Goal: Information Seeking & Learning: Learn about a topic

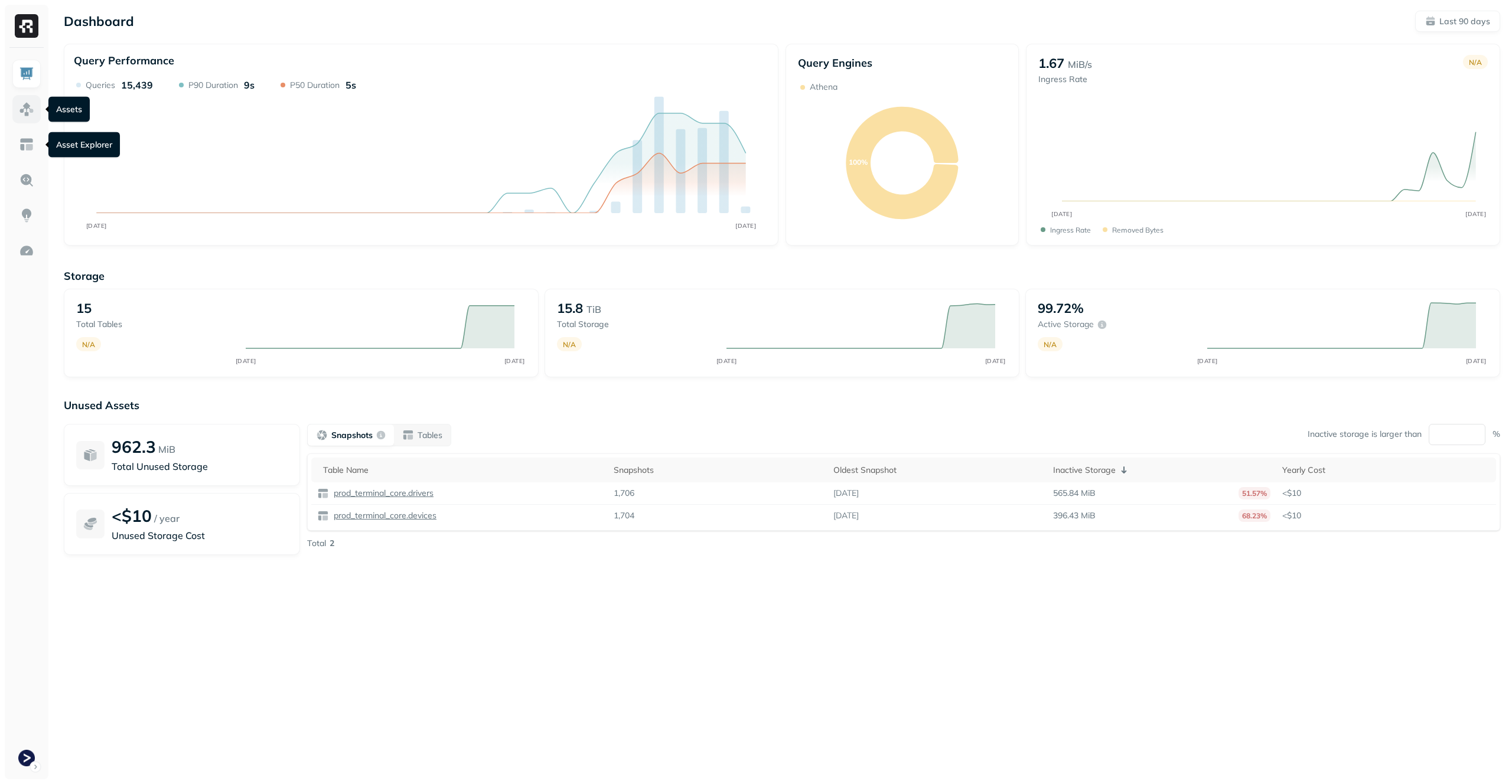
click at [34, 106] on img at bounding box center [26, 109] width 15 height 15
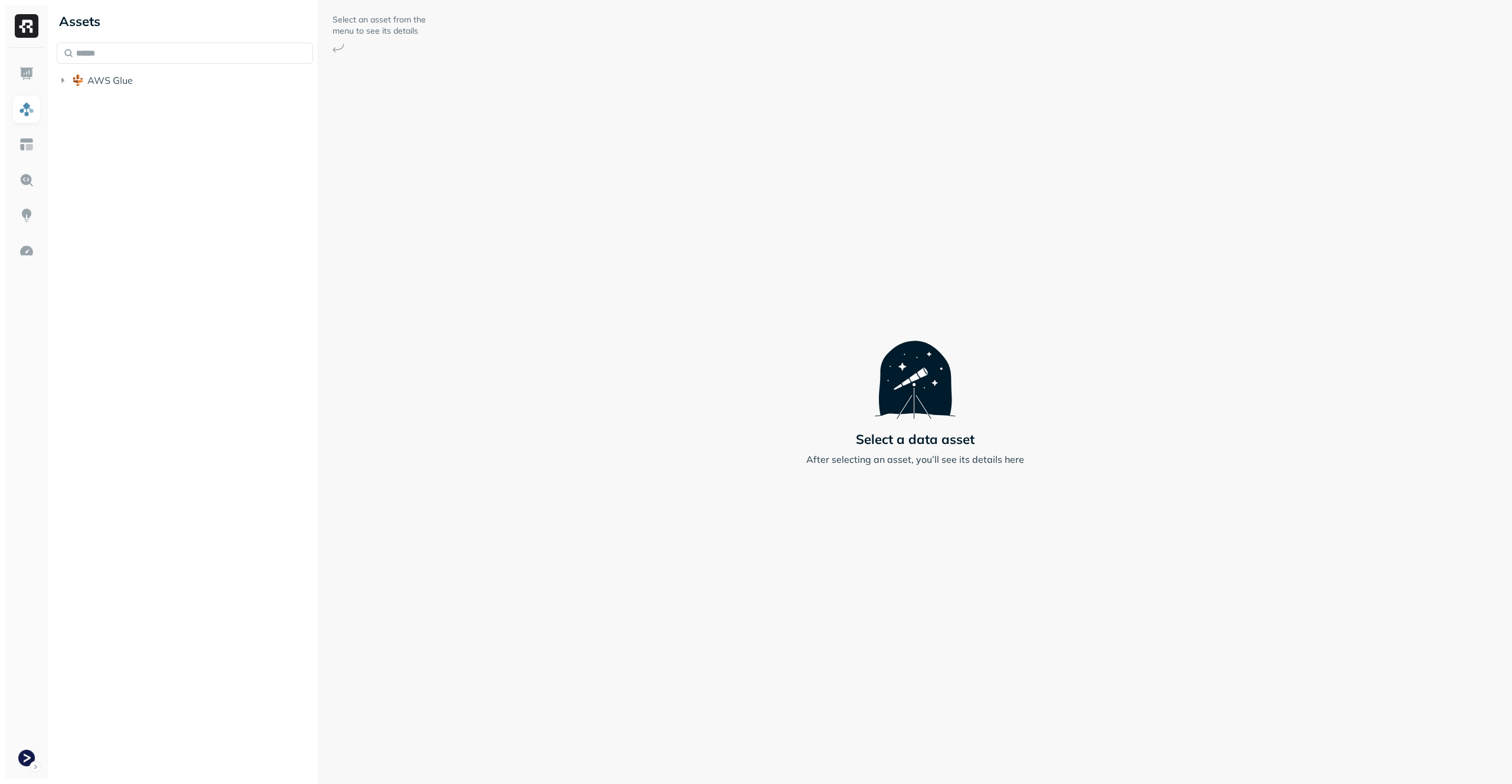
click at [126, 66] on div "AWS Glue" at bounding box center [185, 67] width 257 height 49
click at [128, 74] on span "AWS Glue" at bounding box center [110, 80] width 45 height 12
click at [138, 98] on span "prod_terminal_core" at bounding box center [142, 103] width 86 height 12
click at [153, 130] on button "Tables ( 13 )" at bounding box center [197, 125] width 234 height 19
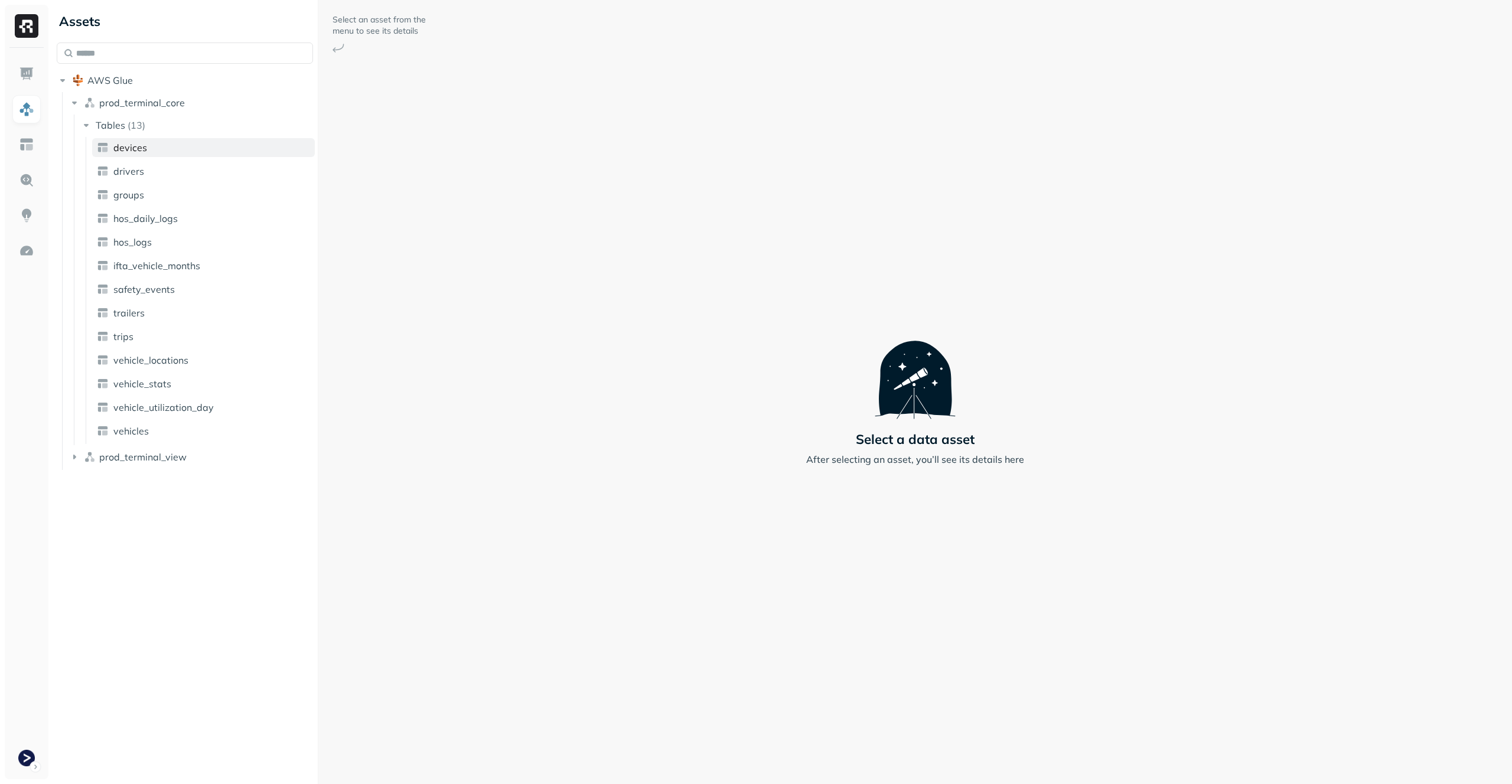
click at [159, 151] on link "devices" at bounding box center [203, 147] width 223 height 19
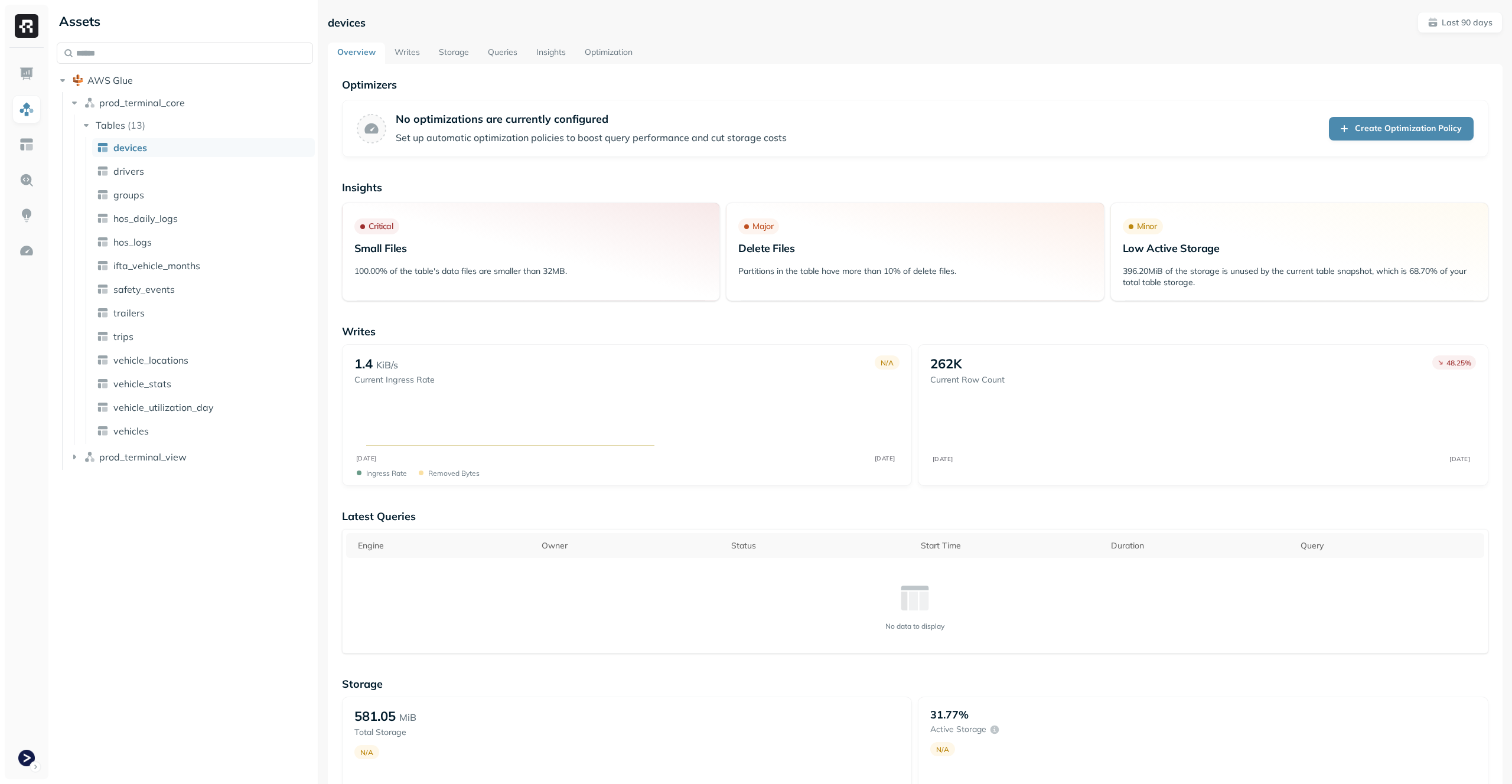
click at [457, 52] on link "Storage" at bounding box center [453, 53] width 49 height 21
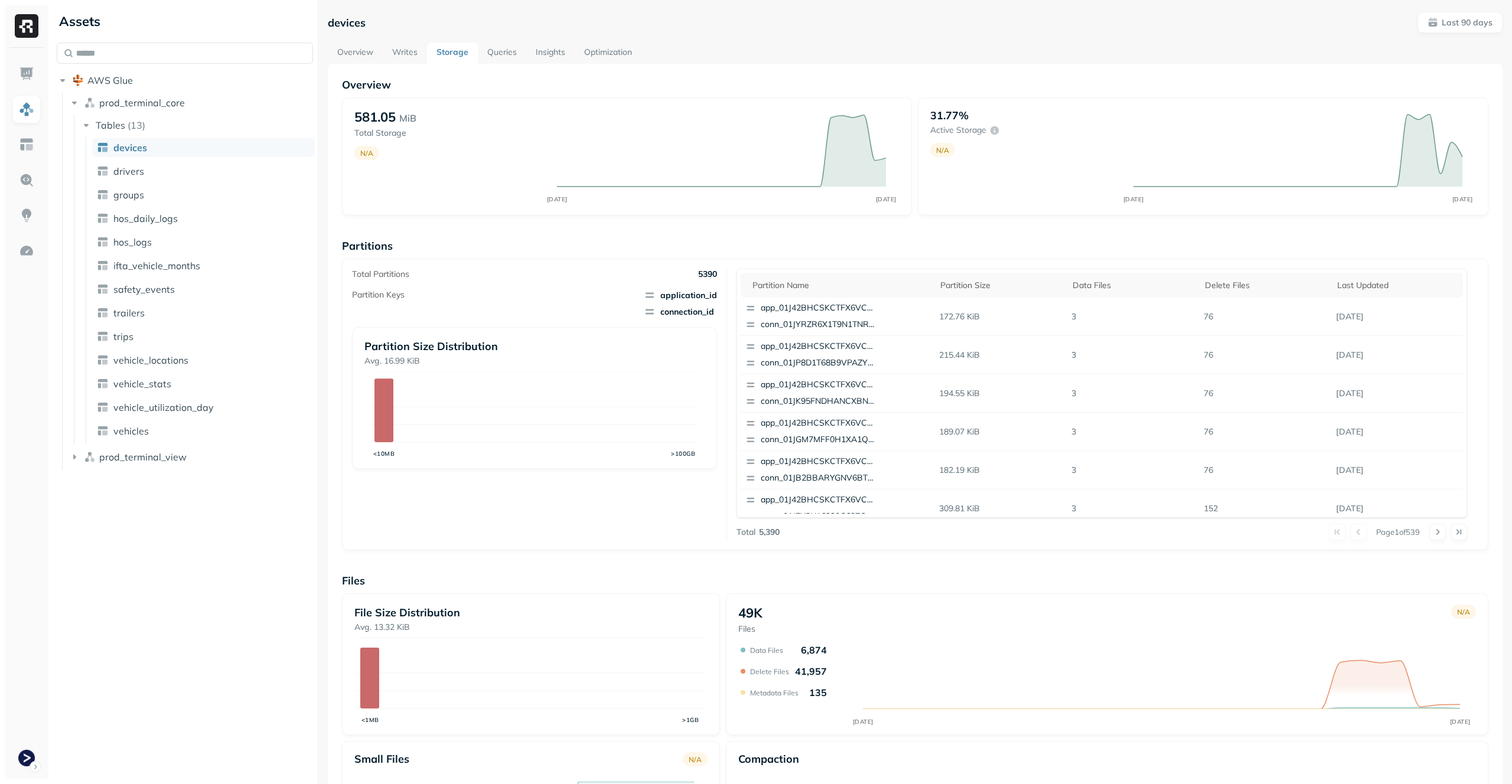
click at [396, 56] on link "Writes" at bounding box center [405, 53] width 45 height 21
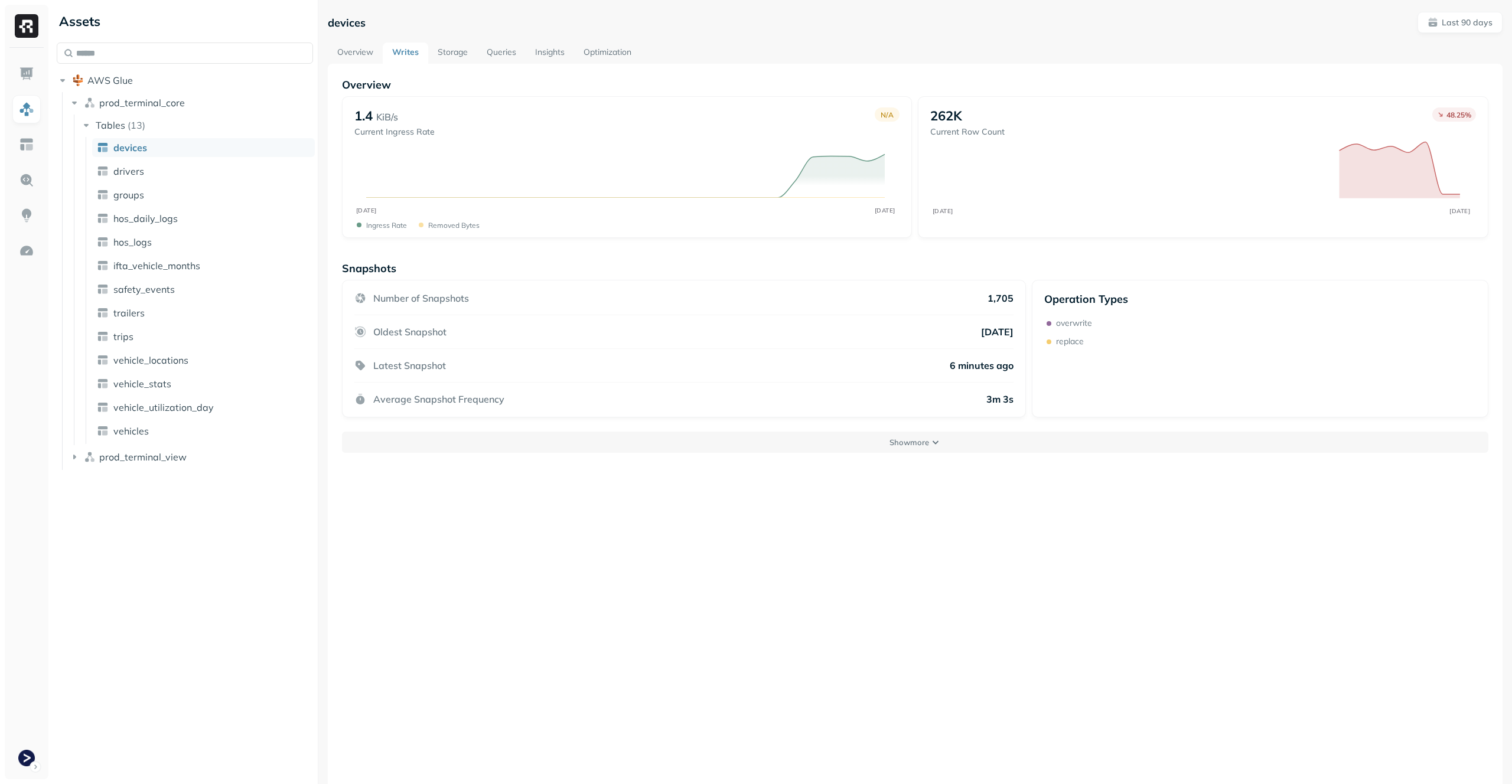
click at [451, 58] on link "Storage" at bounding box center [452, 53] width 49 height 21
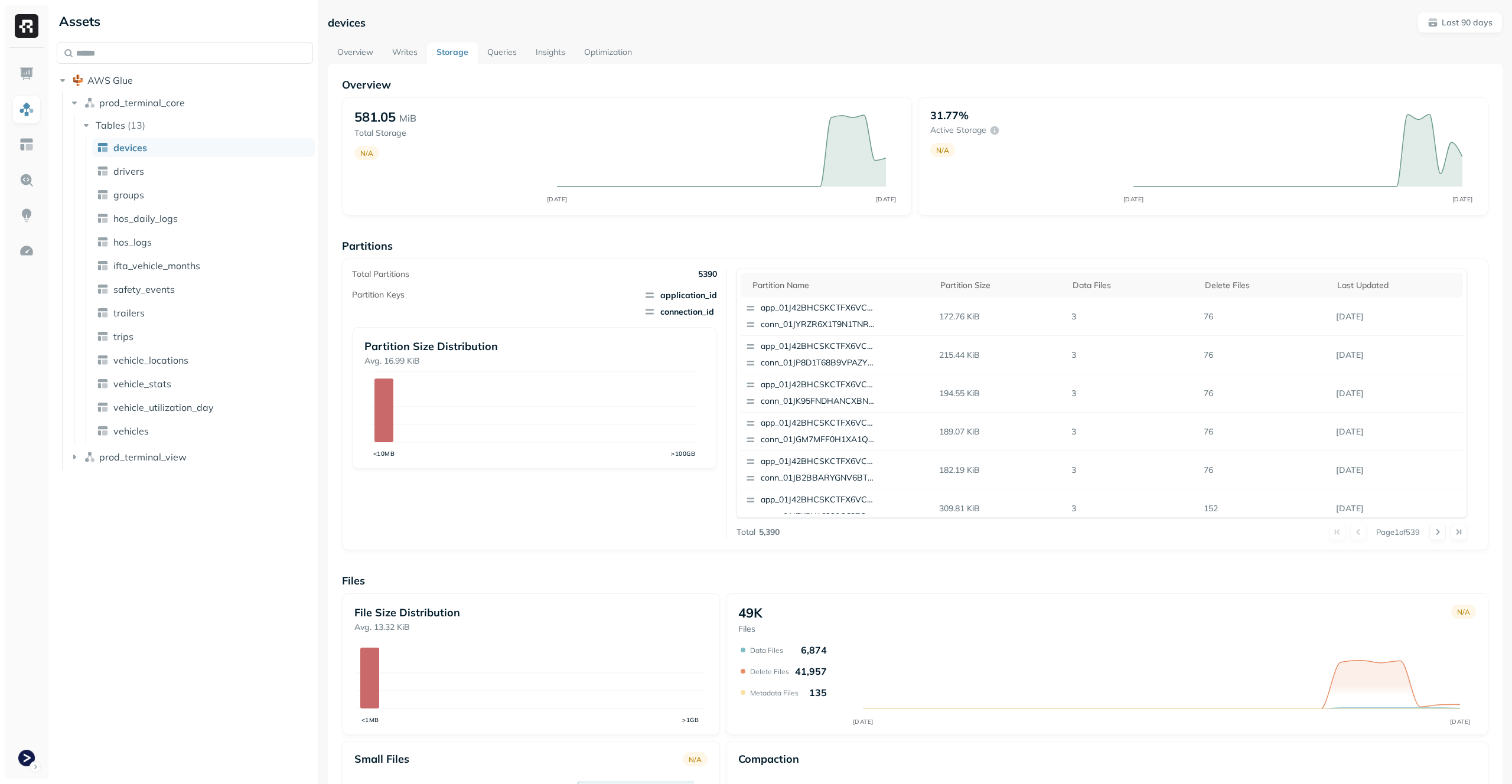
click at [493, 51] on link "Queries" at bounding box center [502, 53] width 49 height 21
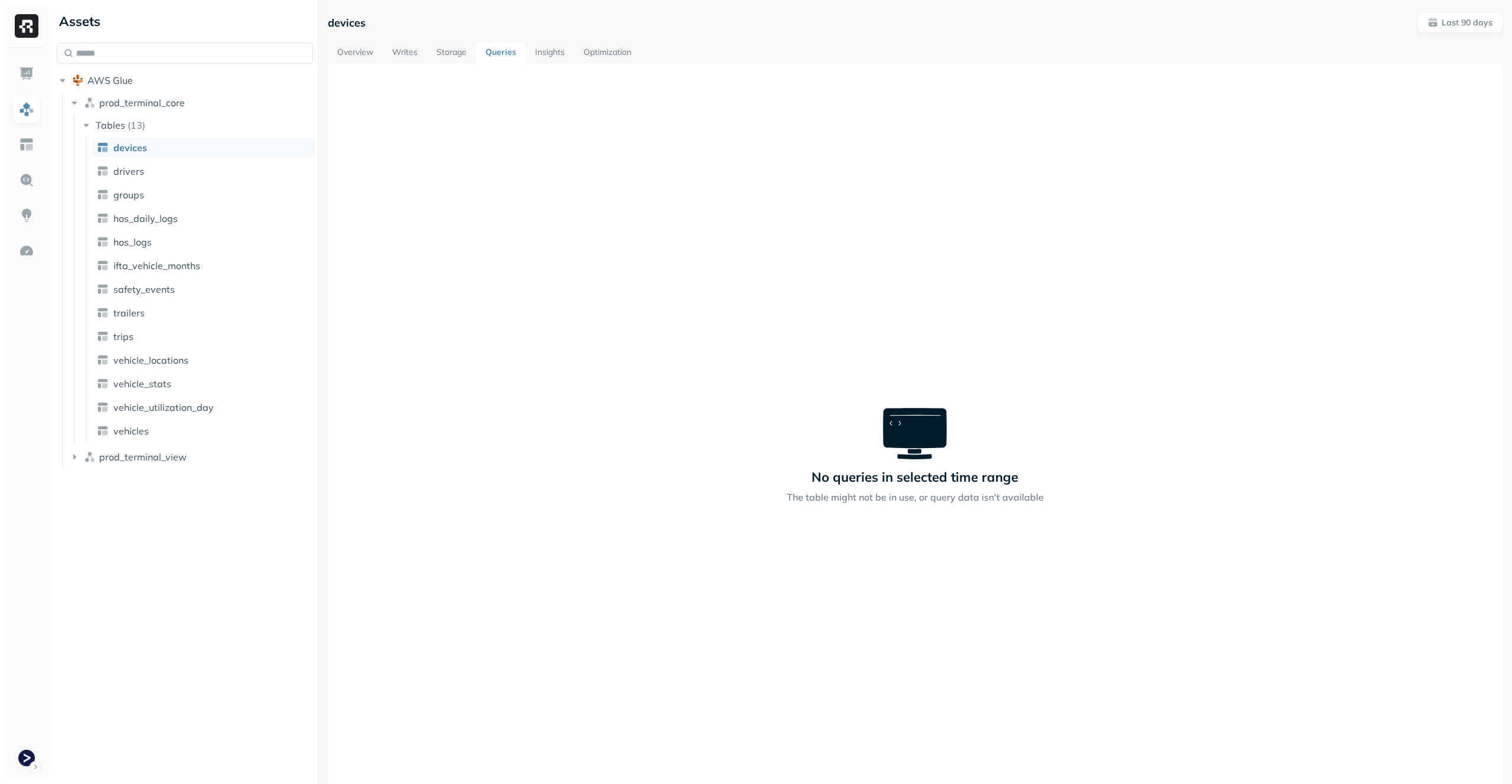
click at [465, 53] on link "Storage" at bounding box center [452, 53] width 49 height 21
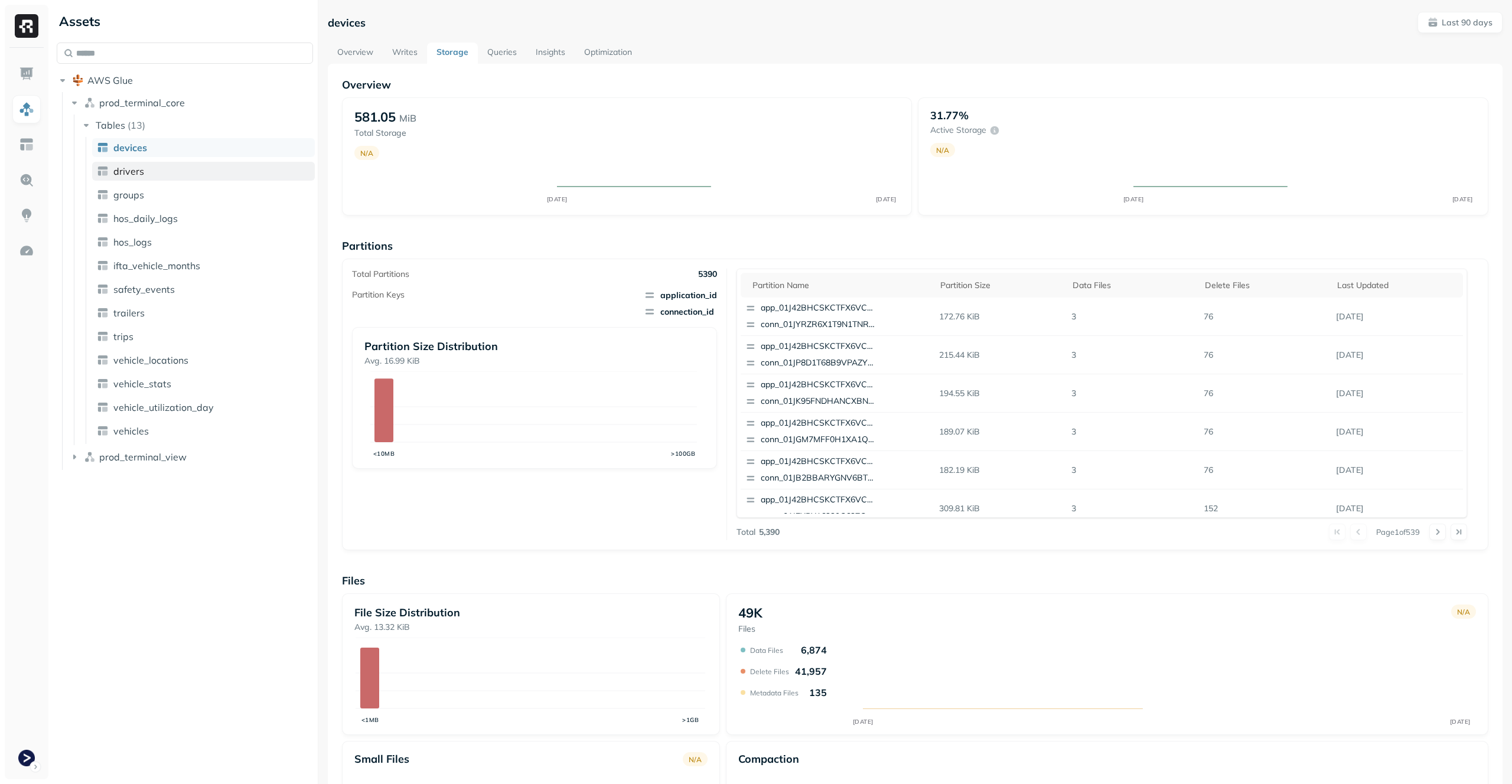
click at [184, 168] on link "drivers" at bounding box center [203, 171] width 223 height 19
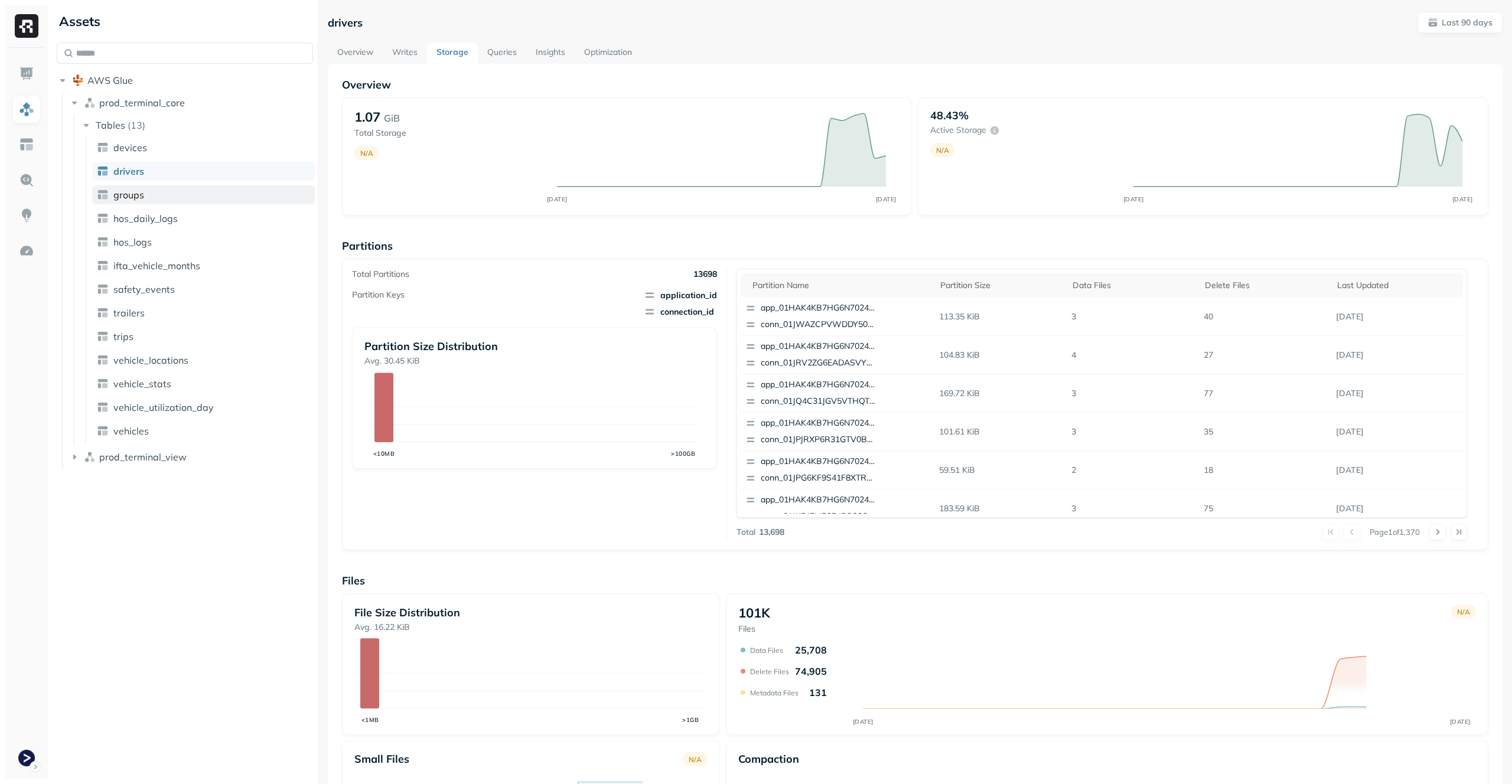
click at [180, 194] on link "groups" at bounding box center [203, 194] width 223 height 19
click at [191, 169] on link "drivers" at bounding box center [203, 171] width 223 height 19
click at [198, 155] on link "devices" at bounding box center [203, 147] width 223 height 19
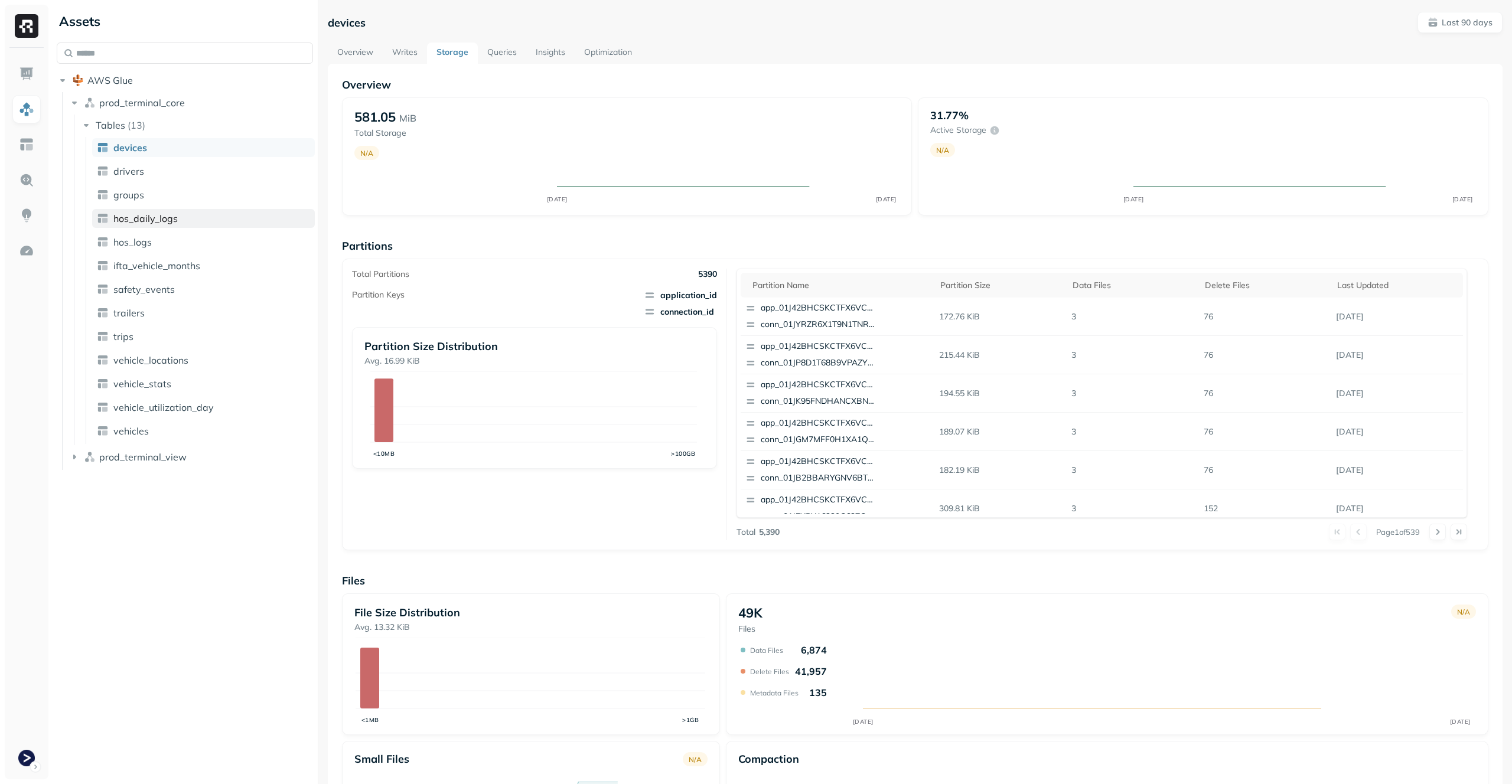
click at [185, 217] on link "hos_daily_logs" at bounding box center [203, 218] width 223 height 19
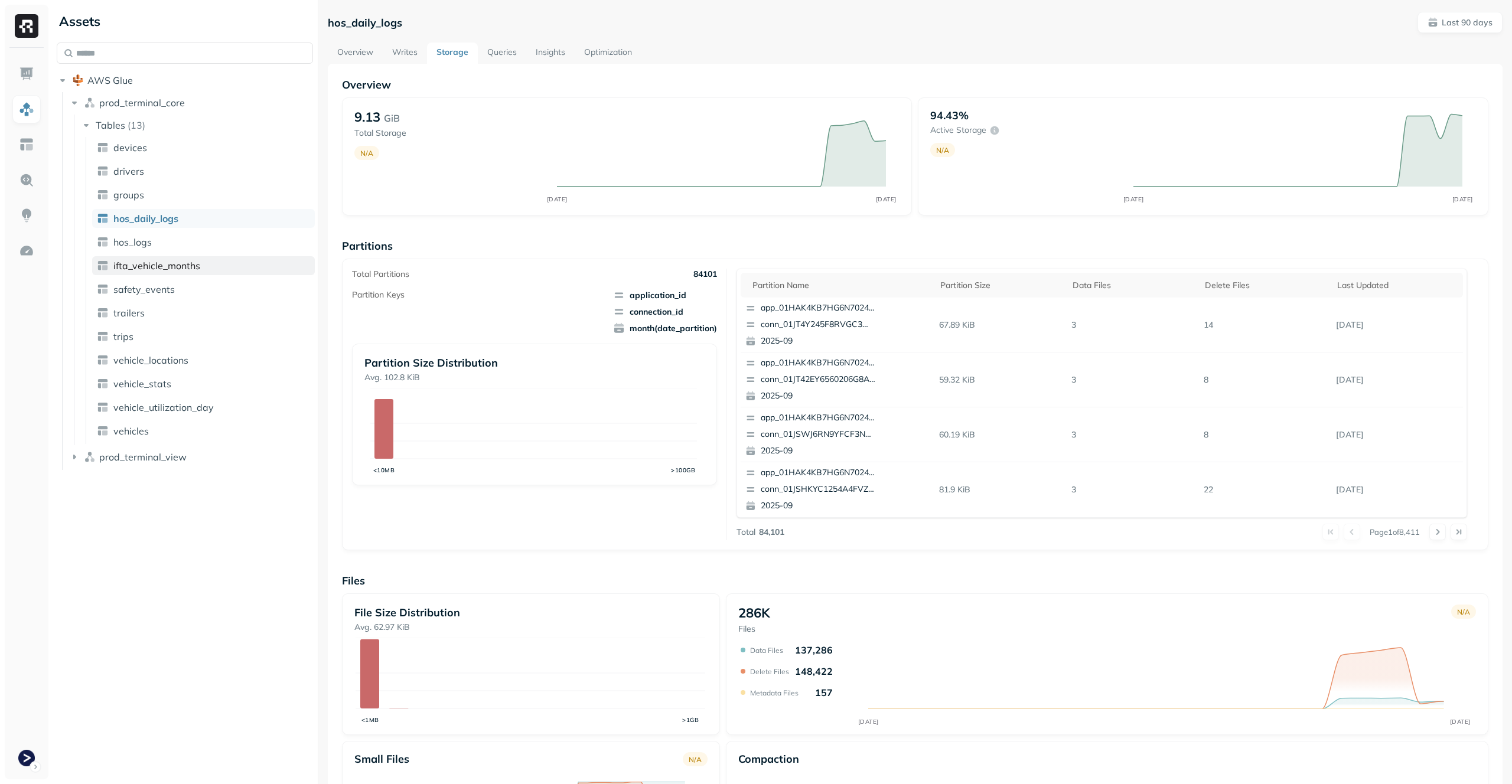
click at [165, 265] on span "ifta_vehicle_months" at bounding box center [156, 265] width 87 height 12
click at [164, 286] on span "safety_events" at bounding box center [144, 289] width 62 height 12
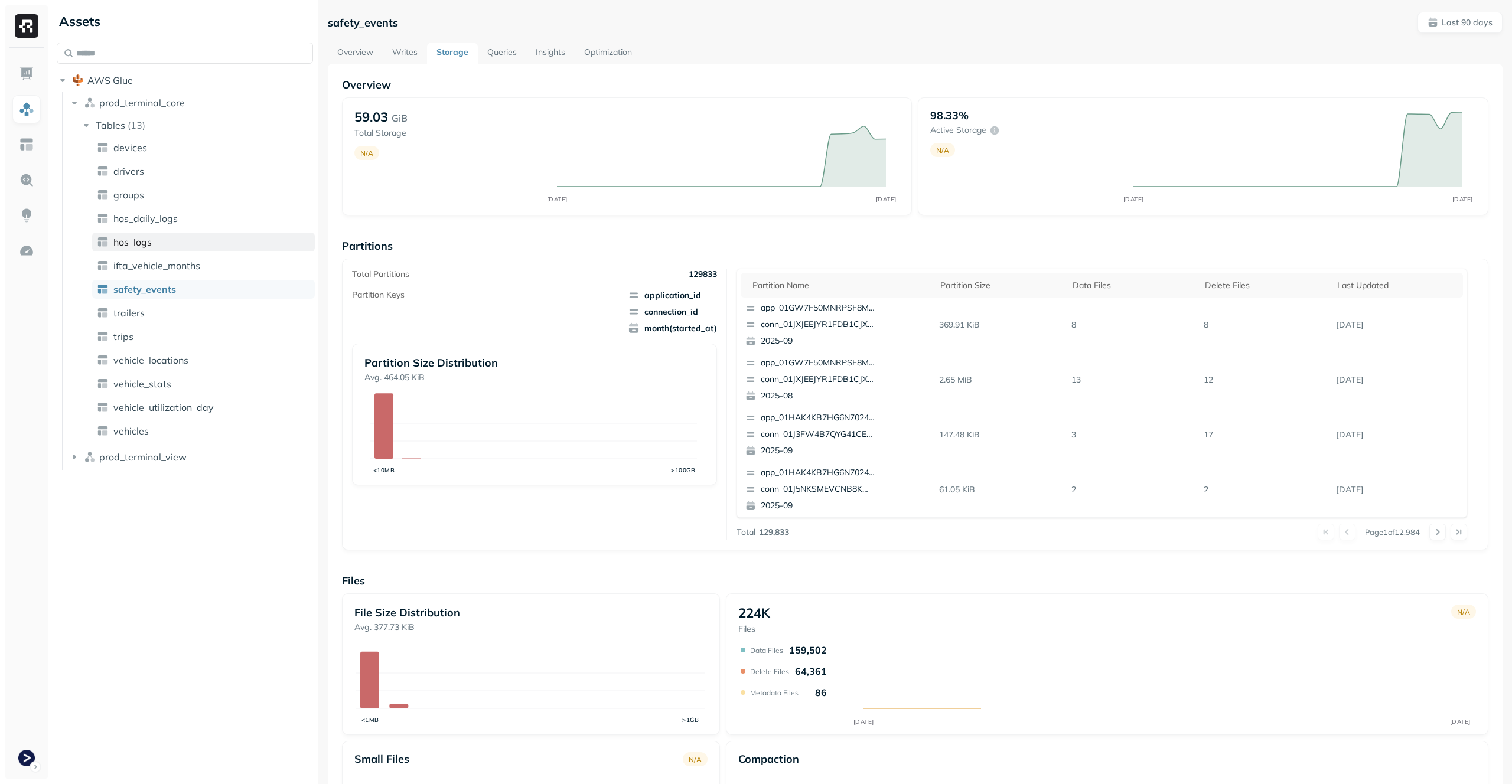
click at [185, 236] on link "hos_logs" at bounding box center [203, 241] width 223 height 19
click at [208, 214] on link "hos_daily_logs" at bounding box center [203, 218] width 223 height 19
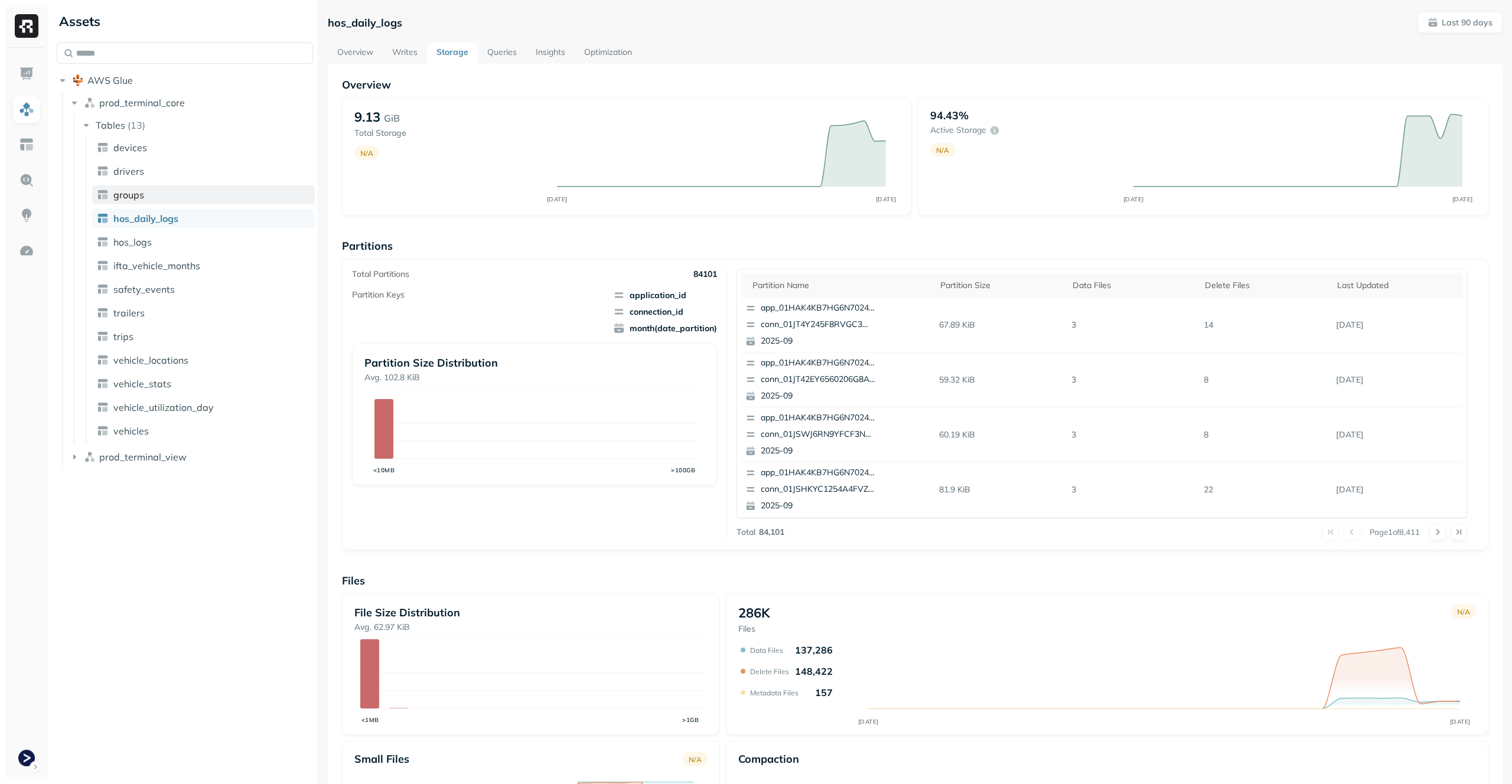
click at [165, 191] on link "groups" at bounding box center [203, 194] width 223 height 19
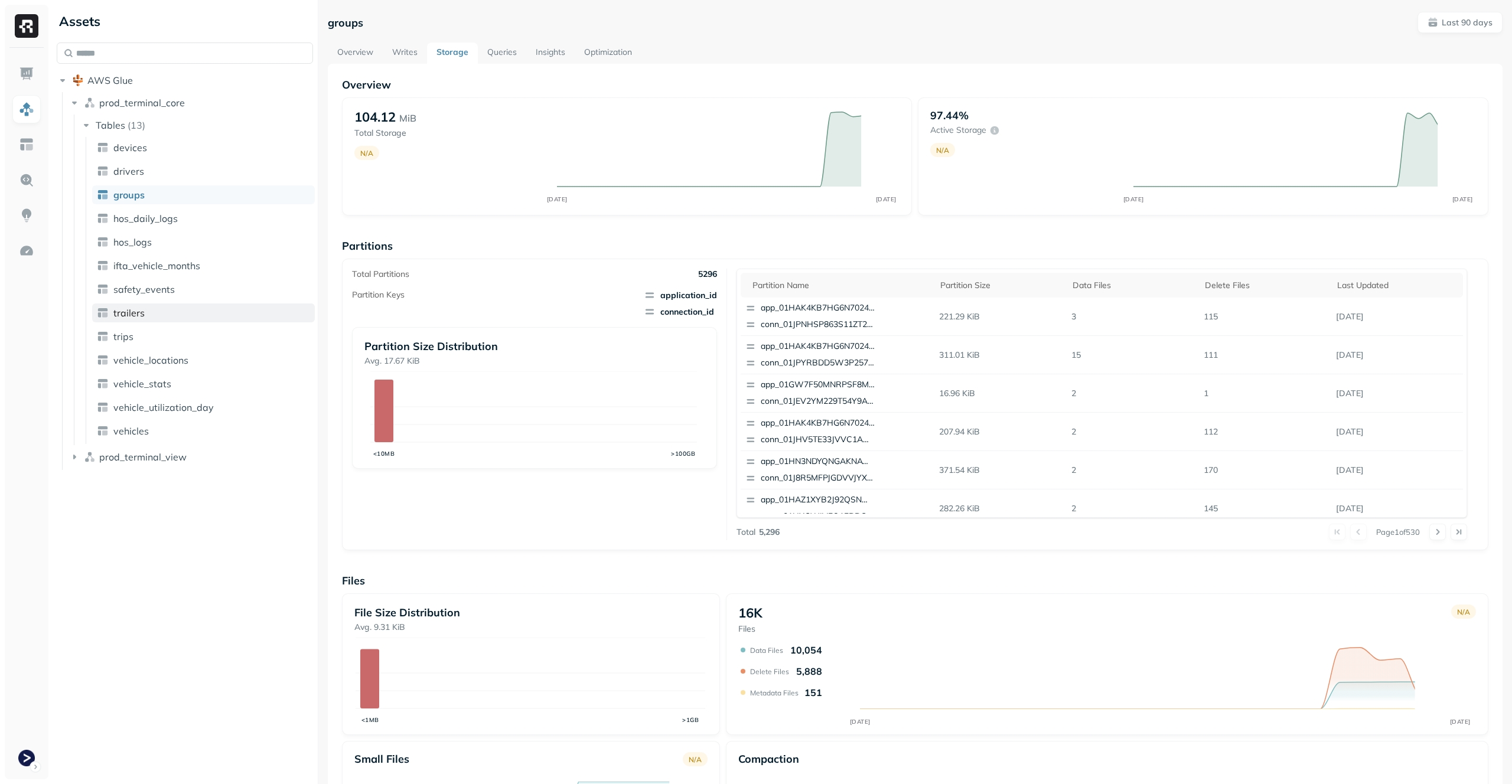
click at [193, 309] on link "trailers" at bounding box center [203, 312] width 223 height 19
click at [209, 371] on ul "devices drivers groups hos_daily_logs hos_logs ifta_vehicle_months safety_event…" at bounding box center [200, 290] width 229 height 307
click at [210, 368] on link "vehicle_locations" at bounding box center [203, 359] width 223 height 19
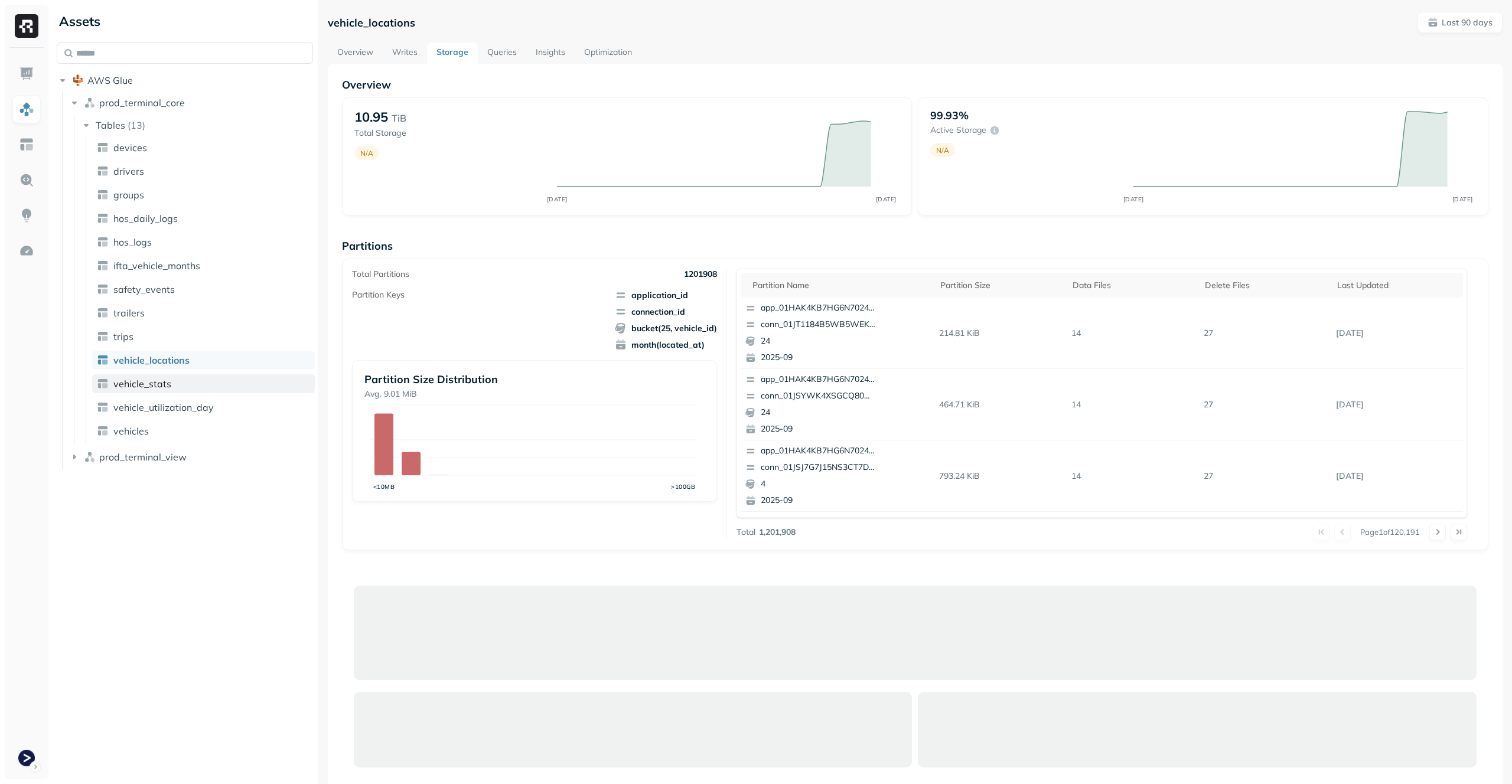
click at [192, 383] on link "vehicle_stats" at bounding box center [203, 384] width 223 height 19
click at [417, 47] on link "Writes" at bounding box center [405, 53] width 45 height 21
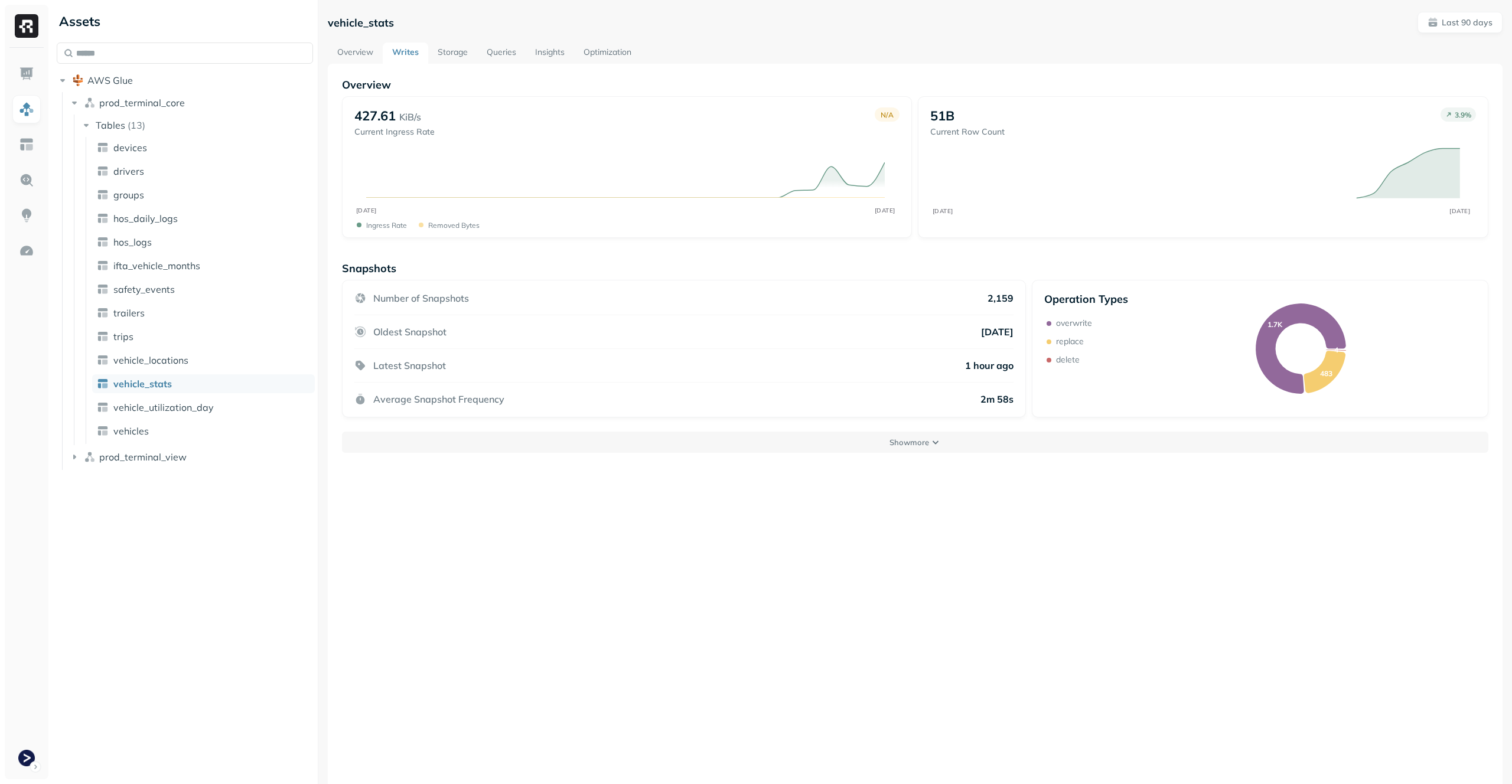
click at [460, 51] on link "Storage" at bounding box center [452, 53] width 49 height 21
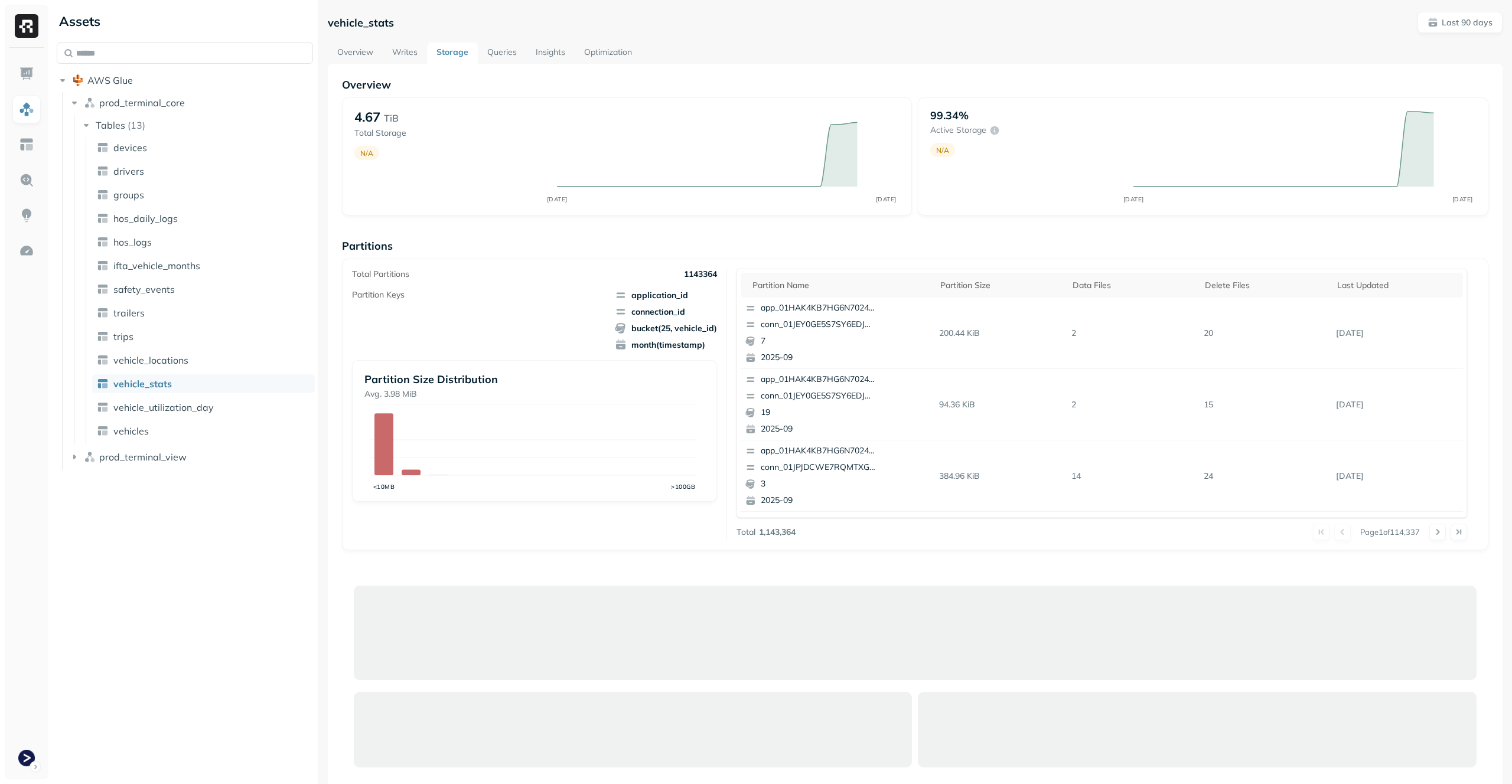
click at [406, 43] on link "Writes" at bounding box center [405, 53] width 45 height 21
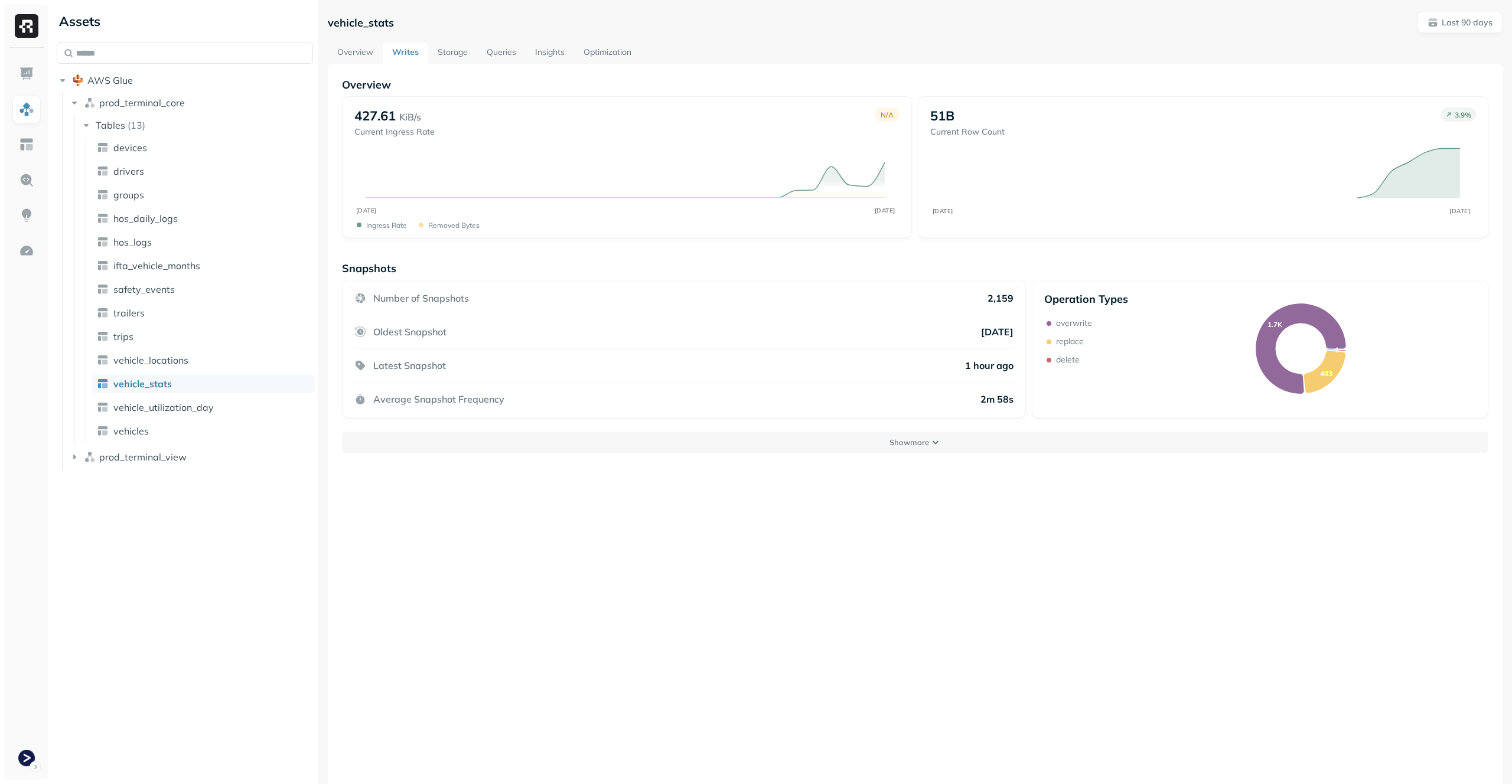
click at [456, 52] on link "Storage" at bounding box center [452, 53] width 49 height 21
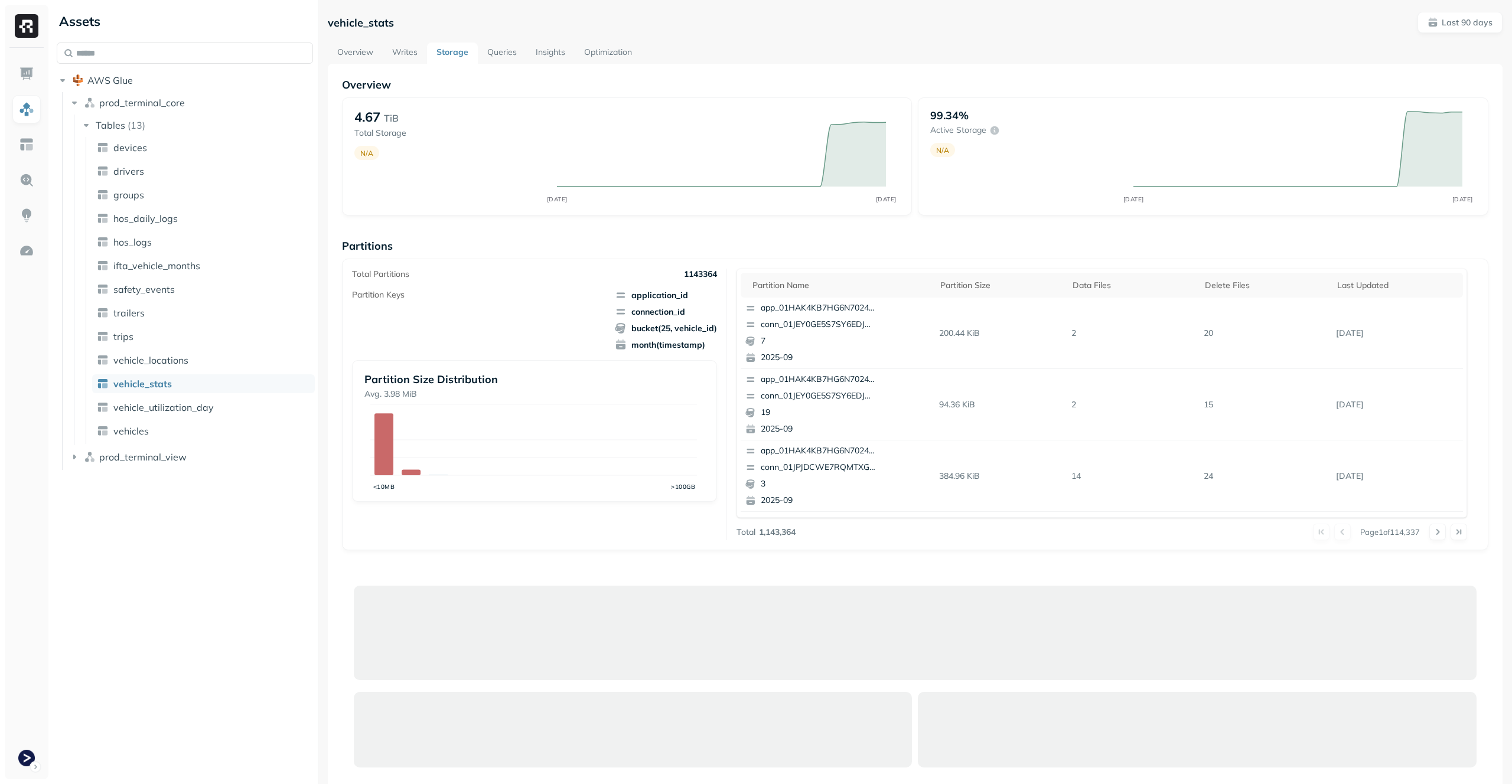
click at [508, 49] on link "Queries" at bounding box center [502, 53] width 49 height 21
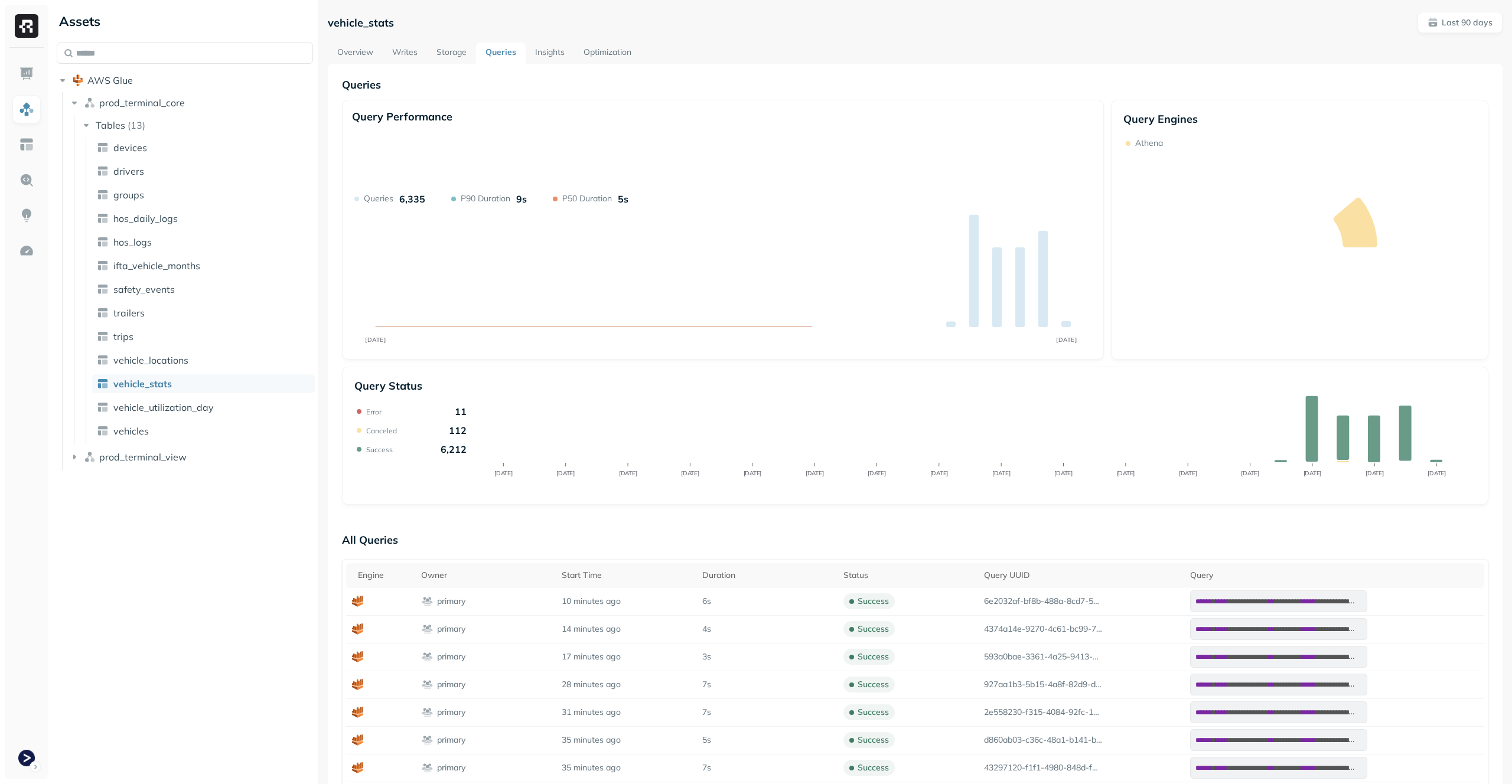
click at [439, 50] on link "Storage" at bounding box center [452, 53] width 49 height 21
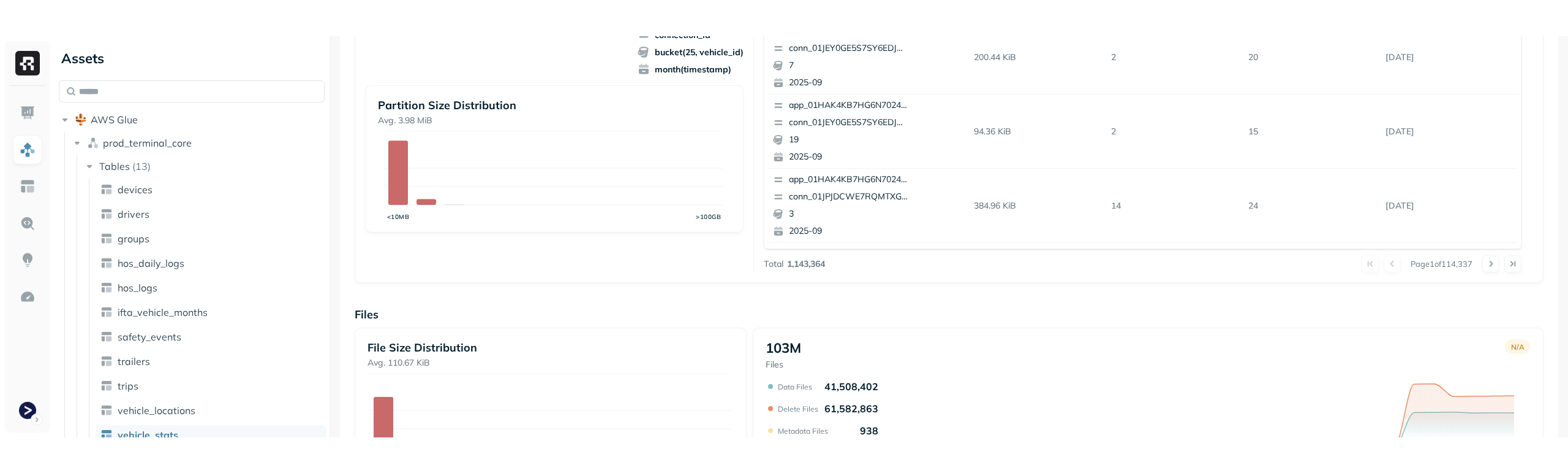
scroll to position [536, 0]
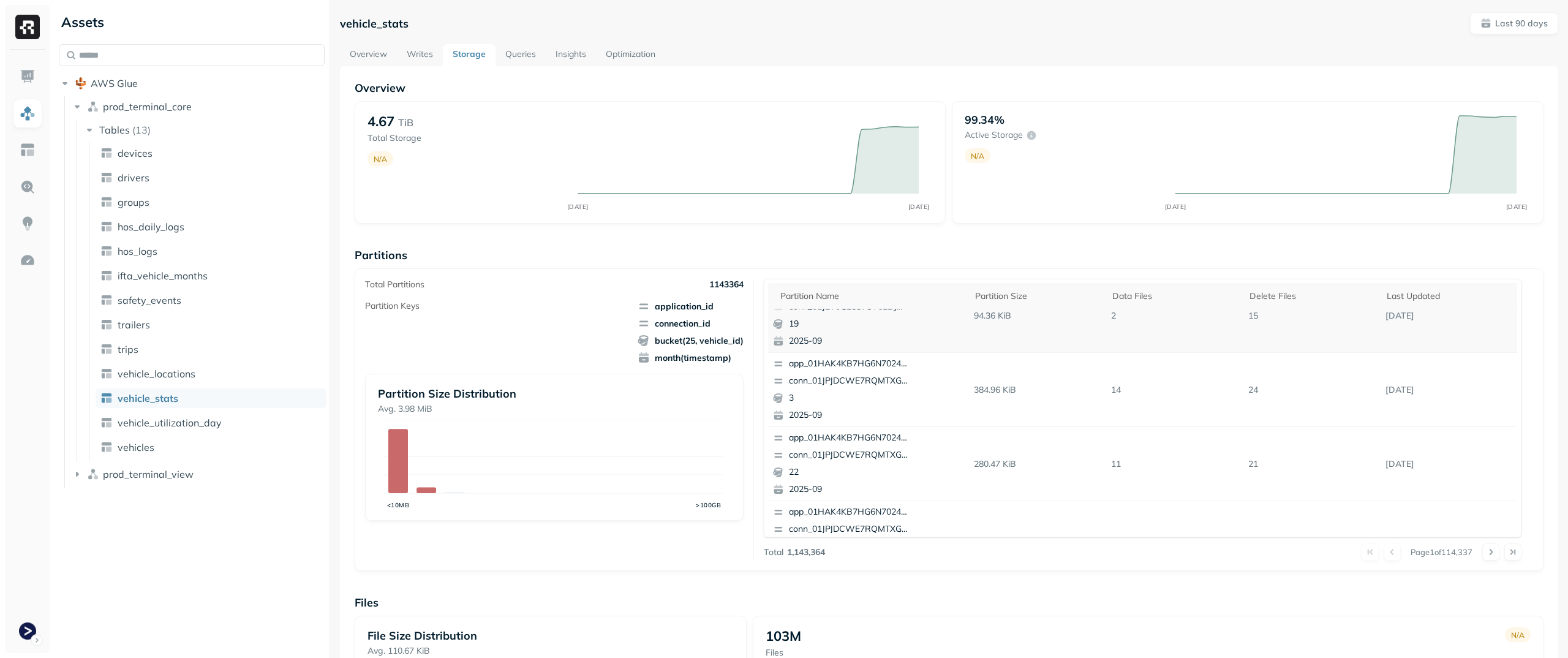
scroll to position [0, 0]
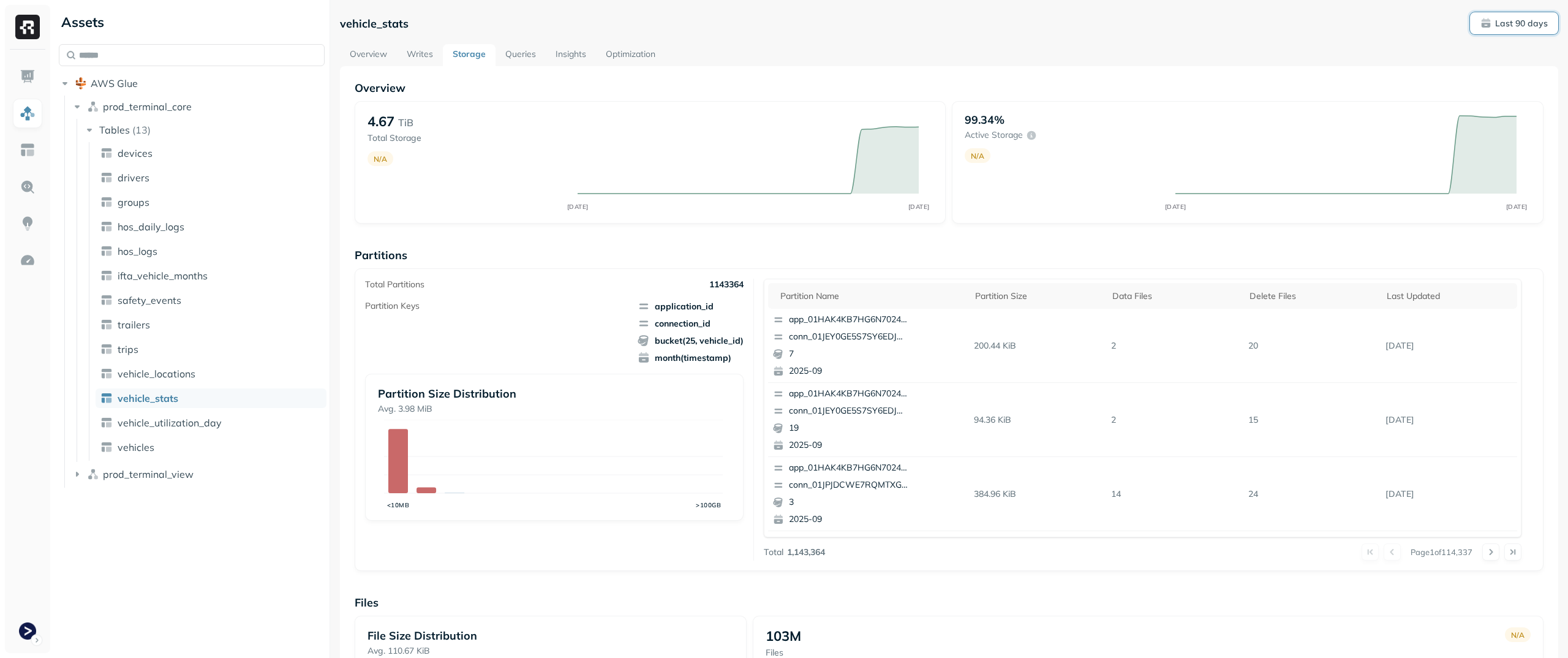
click at [1515, 31] on button "Last 90 days" at bounding box center [1513, 24] width 88 height 22
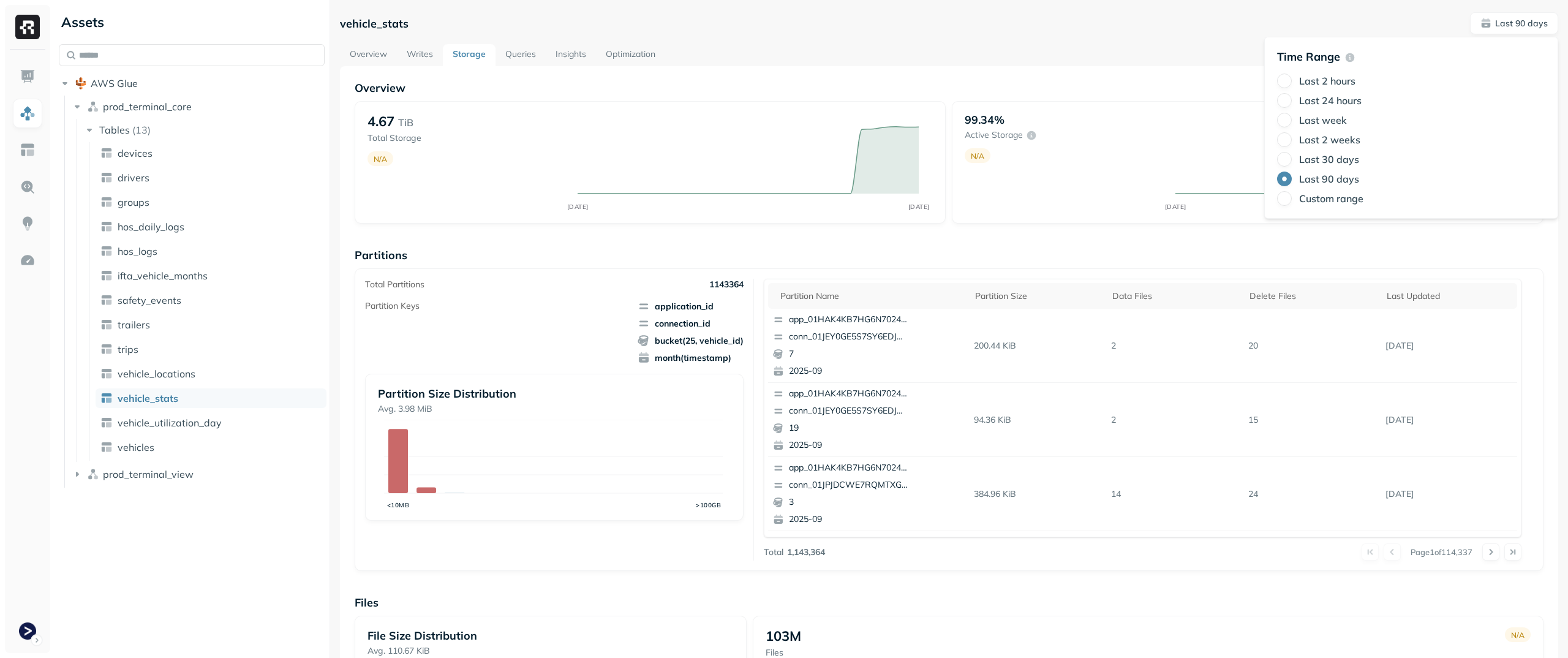
click at [1321, 155] on label "Last 30 days" at bounding box center [1330, 159] width 60 height 13
click at [1292, 155] on button "Last 30 days" at bounding box center [1284, 159] width 15 height 15
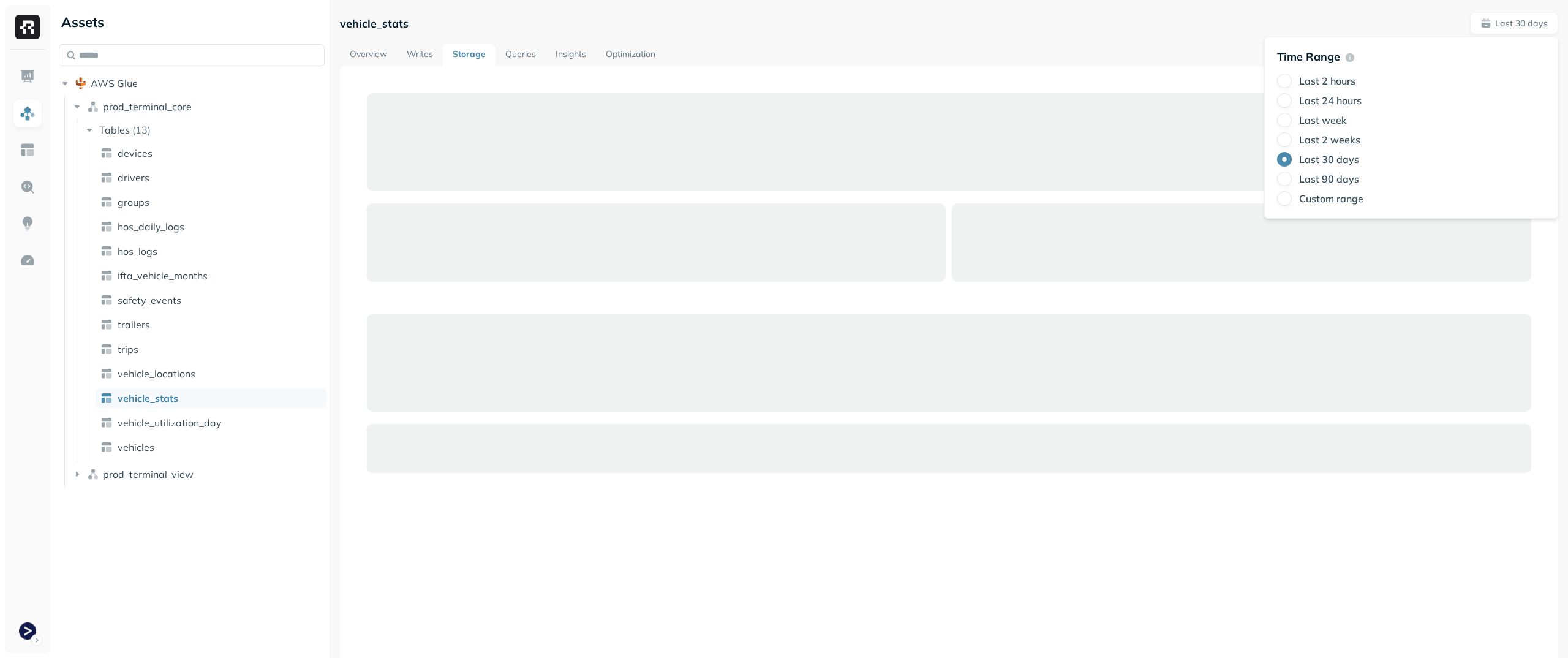
click at [821, 66] on div at bounding box center [949, 410] width 1218 height 687
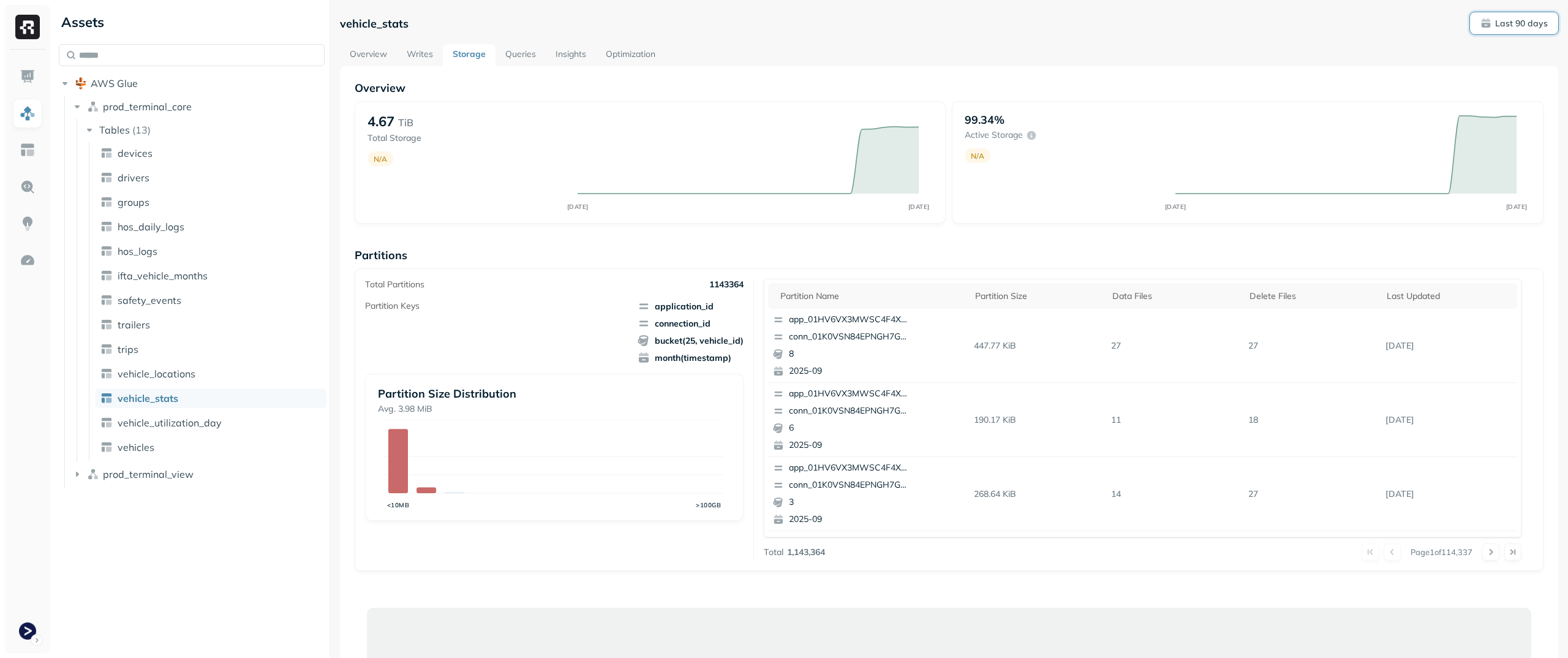
click at [1503, 29] on p "Last 90 days" at bounding box center [1521, 24] width 53 height 12
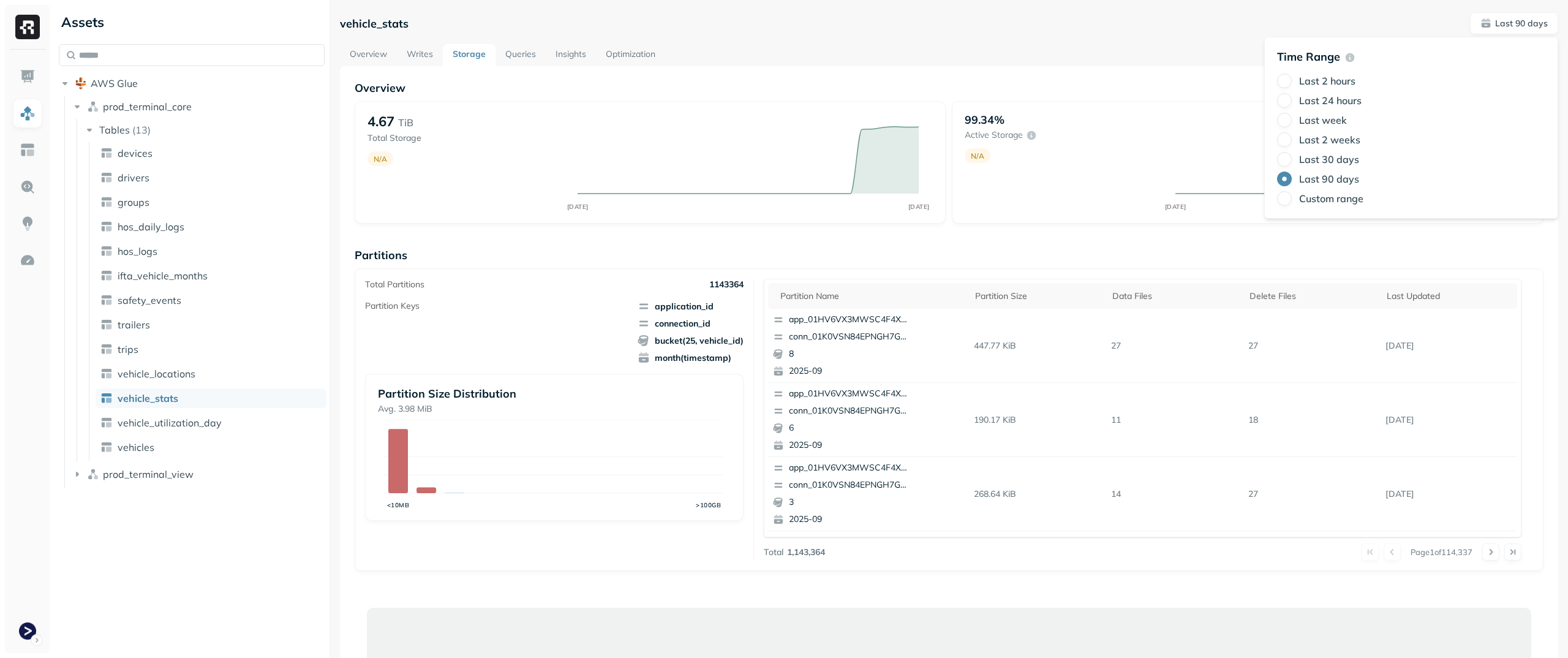
click at [1327, 161] on label "Last 30 days" at bounding box center [1330, 159] width 60 height 13
click at [1292, 161] on button "Last 30 days" at bounding box center [1284, 159] width 15 height 15
click at [996, 29] on div "vehicle_stats Last 30 days" at bounding box center [949, 24] width 1218 height 22
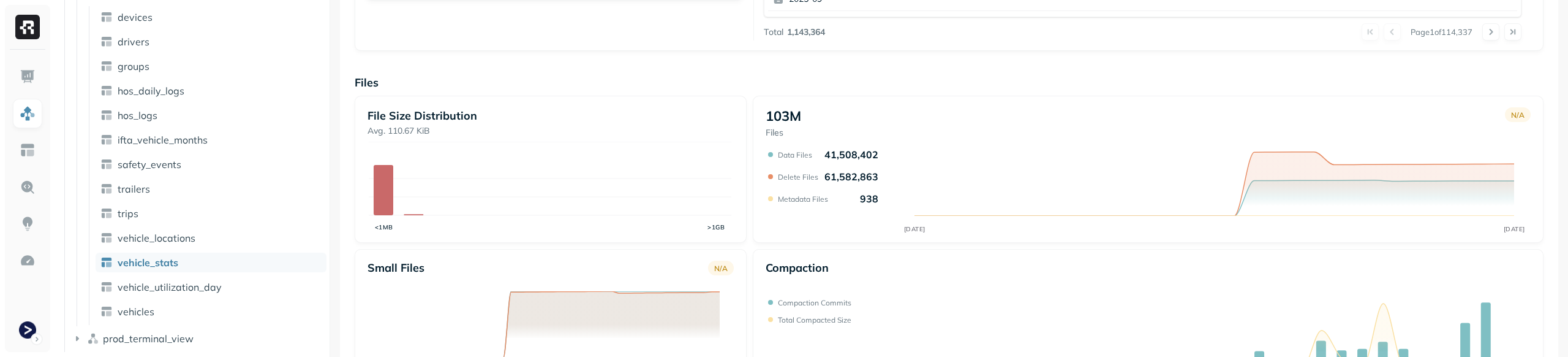
scroll to position [580, 0]
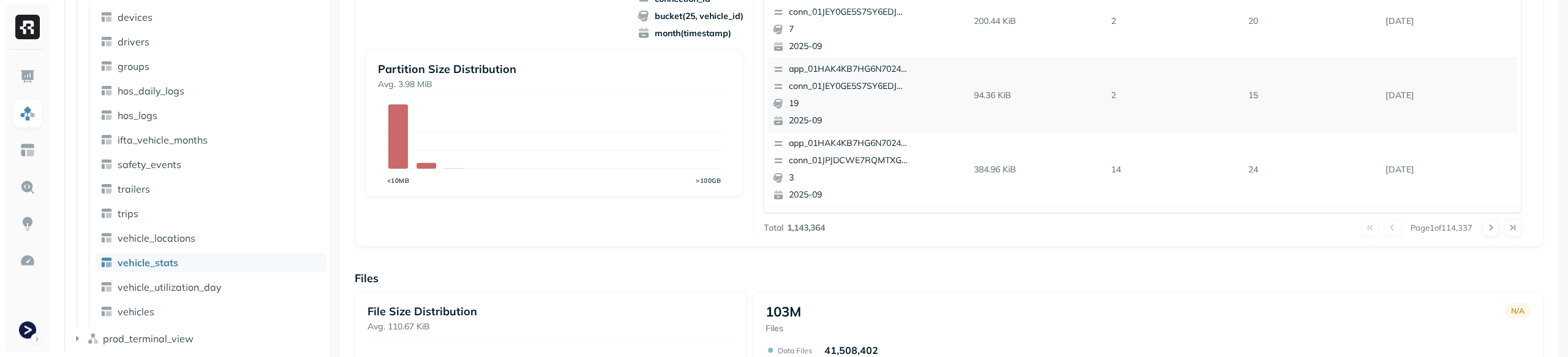
scroll to position [233, 0]
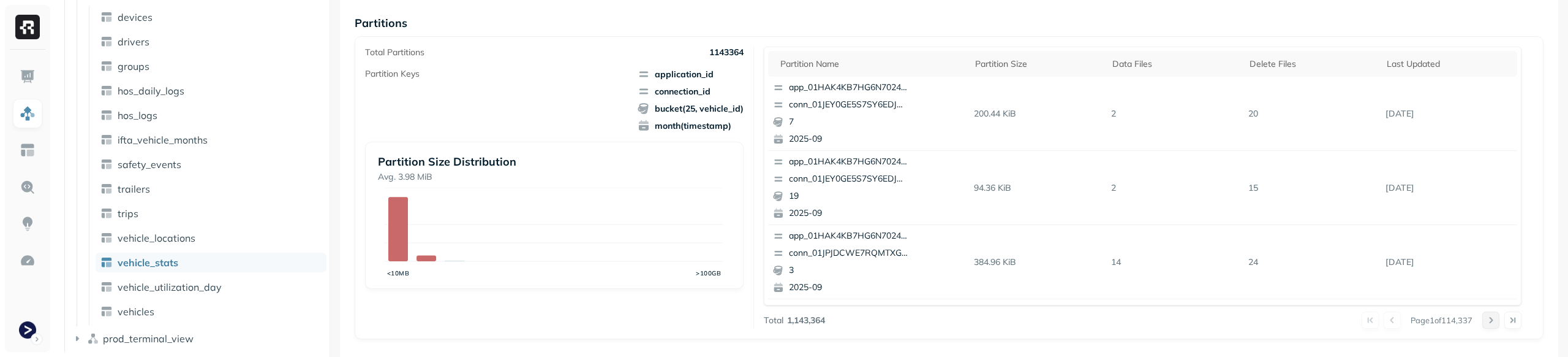
click at [1485, 323] on button at bounding box center [1491, 320] width 17 height 17
click at [1383, 320] on button at bounding box center [1392, 320] width 17 height 17
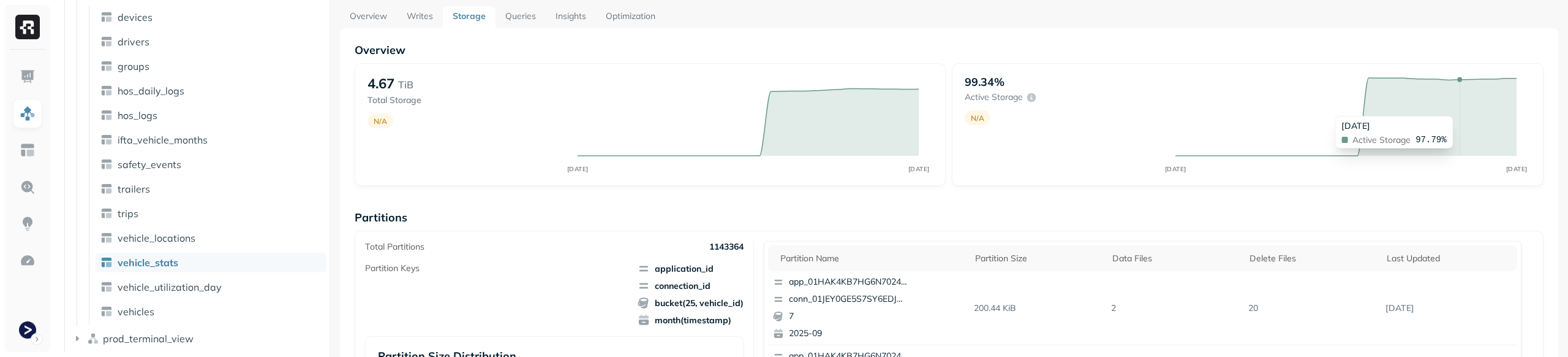
scroll to position [341, 0]
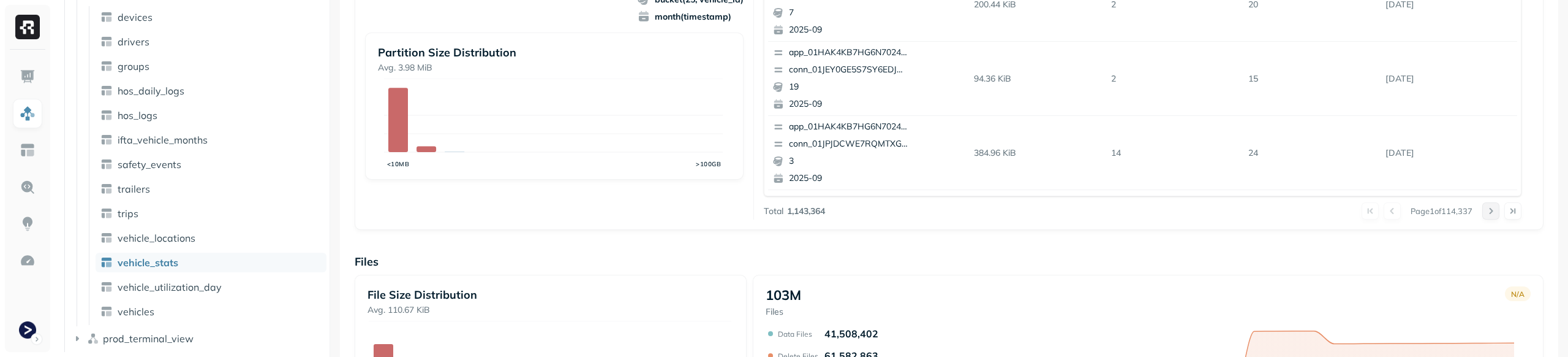
click at [1482, 205] on button at bounding box center [1491, 211] width 17 height 17
click at [1388, 210] on button at bounding box center [1392, 211] width 17 height 17
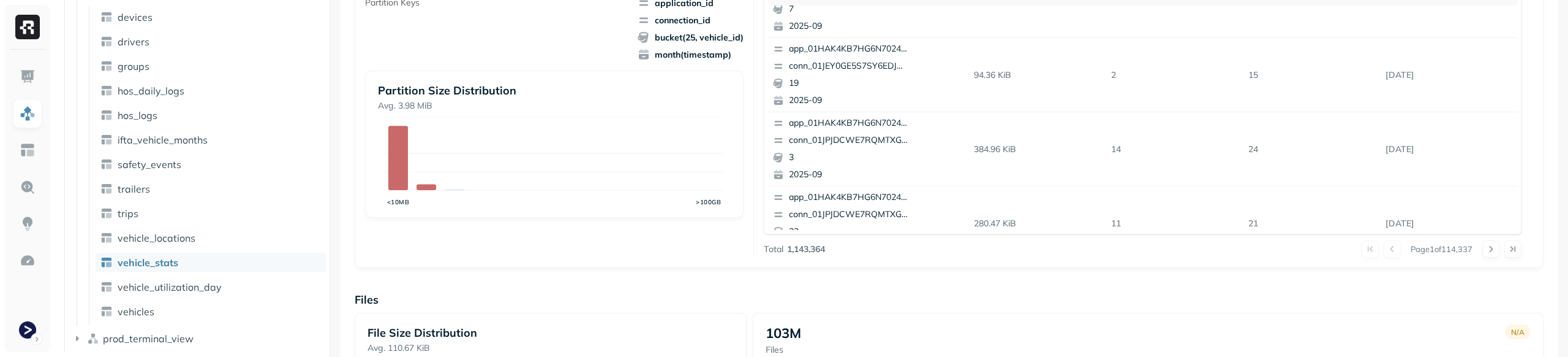
scroll to position [0, 0]
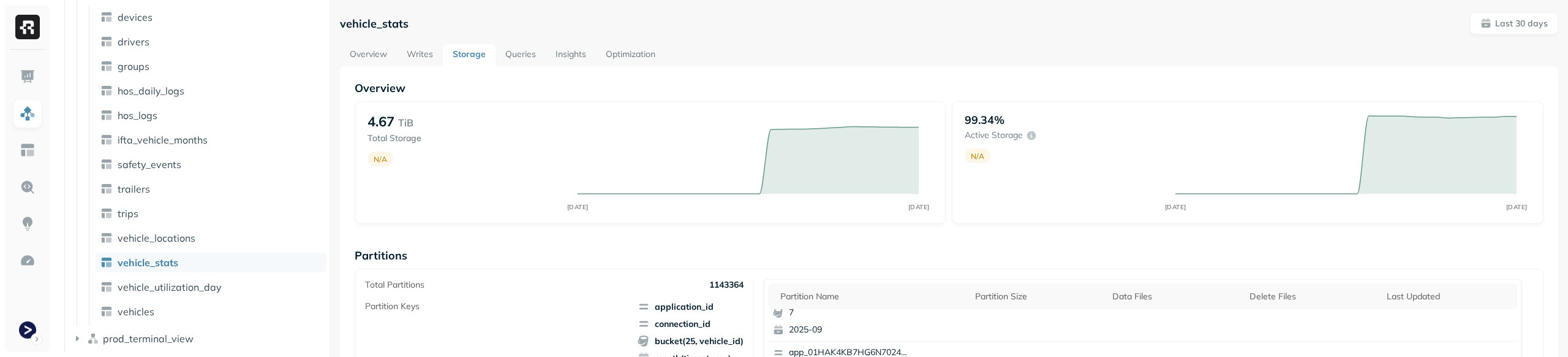
click at [726, 281] on p "1143364" at bounding box center [726, 285] width 34 height 12
click at [735, 286] on p "1143364" at bounding box center [726, 285] width 34 height 12
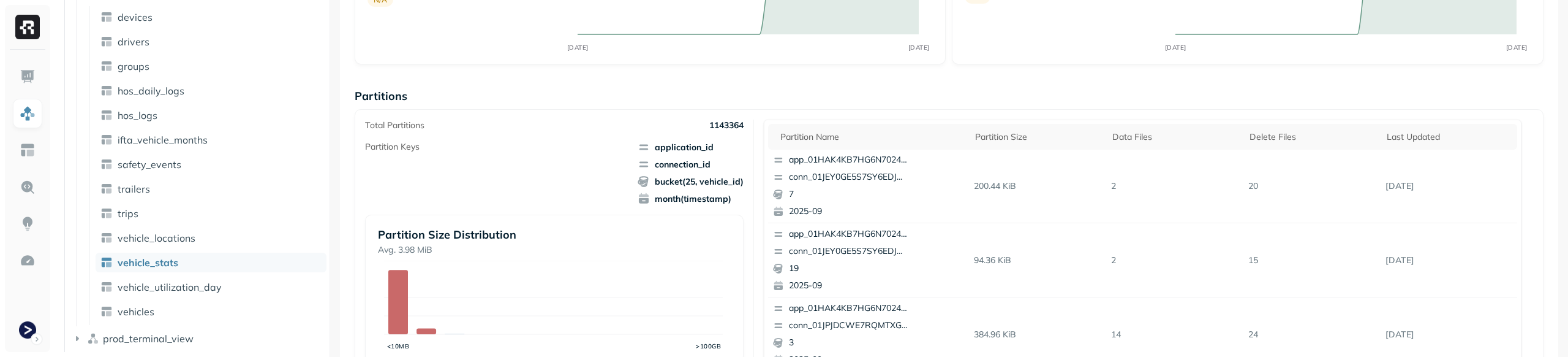
click at [733, 129] on p "1143364" at bounding box center [726, 125] width 34 height 12
click at [737, 144] on span "application_id" at bounding box center [691, 147] width 106 height 13
drag, startPoint x: 726, startPoint y: 126, endPoint x: 710, endPoint y: 126, distance: 16.0
click at [710, 126] on p "1143364" at bounding box center [726, 125] width 34 height 12
click at [735, 90] on p "Partitions" at bounding box center [949, 96] width 1189 height 14
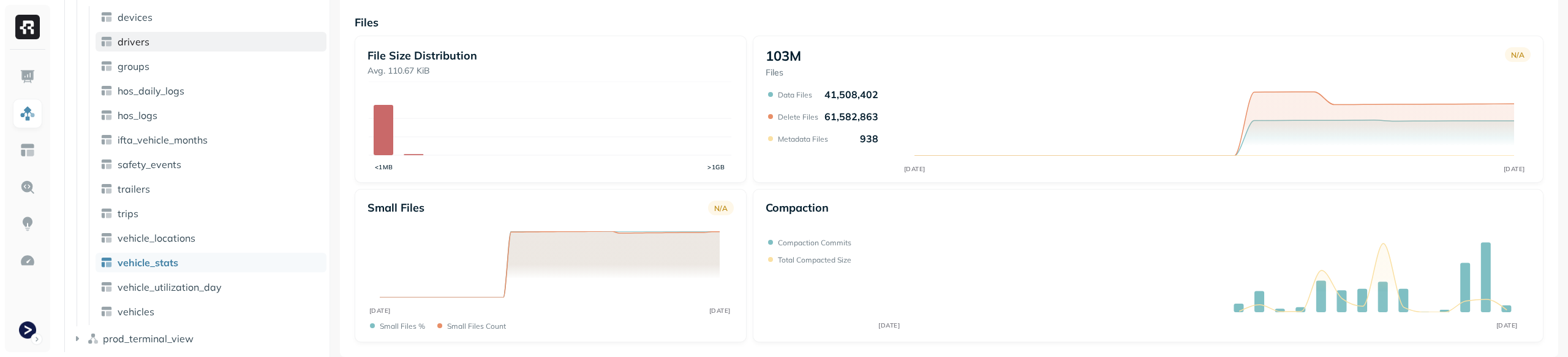
scroll to position [0, 0]
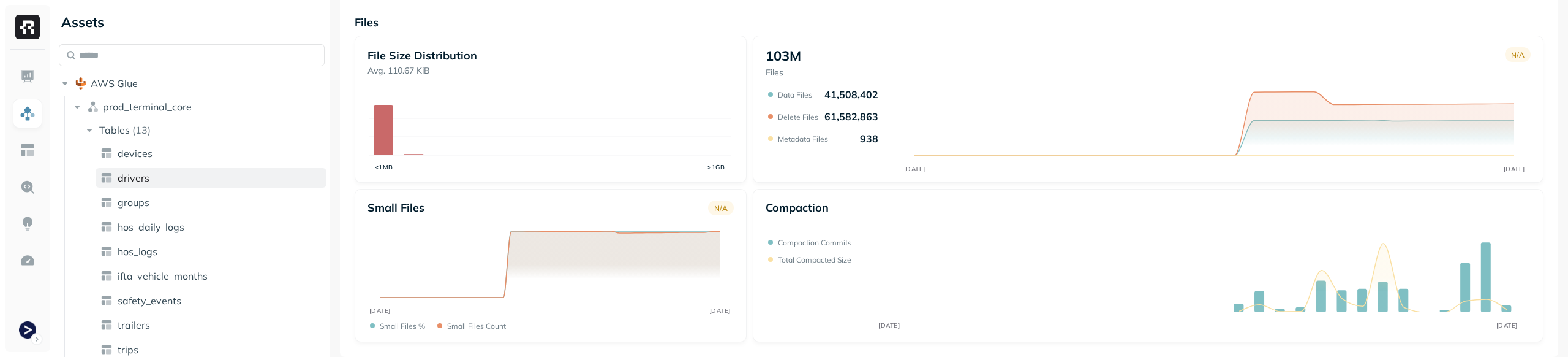
click at [176, 176] on link "drivers" at bounding box center [211, 177] width 231 height 19
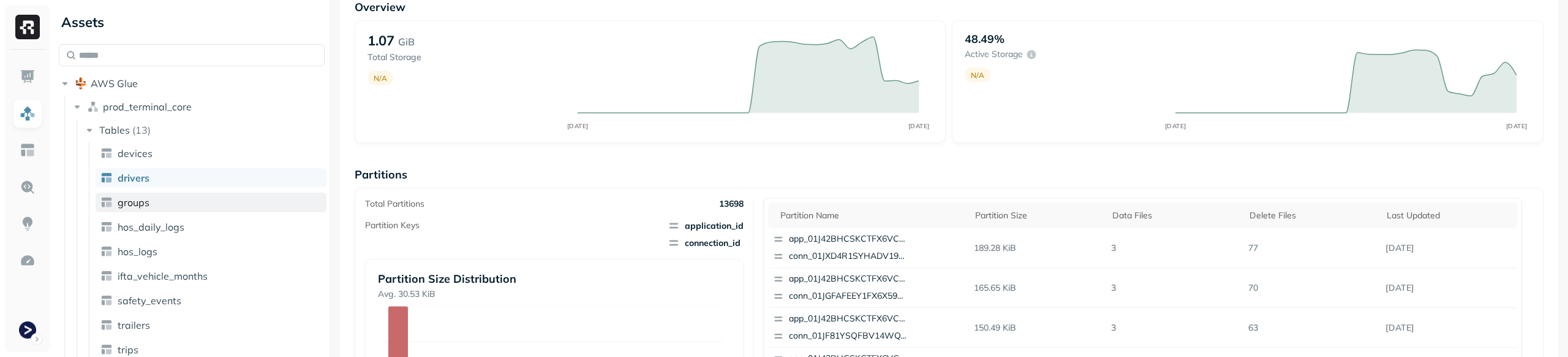
click at [179, 196] on link "groups" at bounding box center [211, 202] width 231 height 19
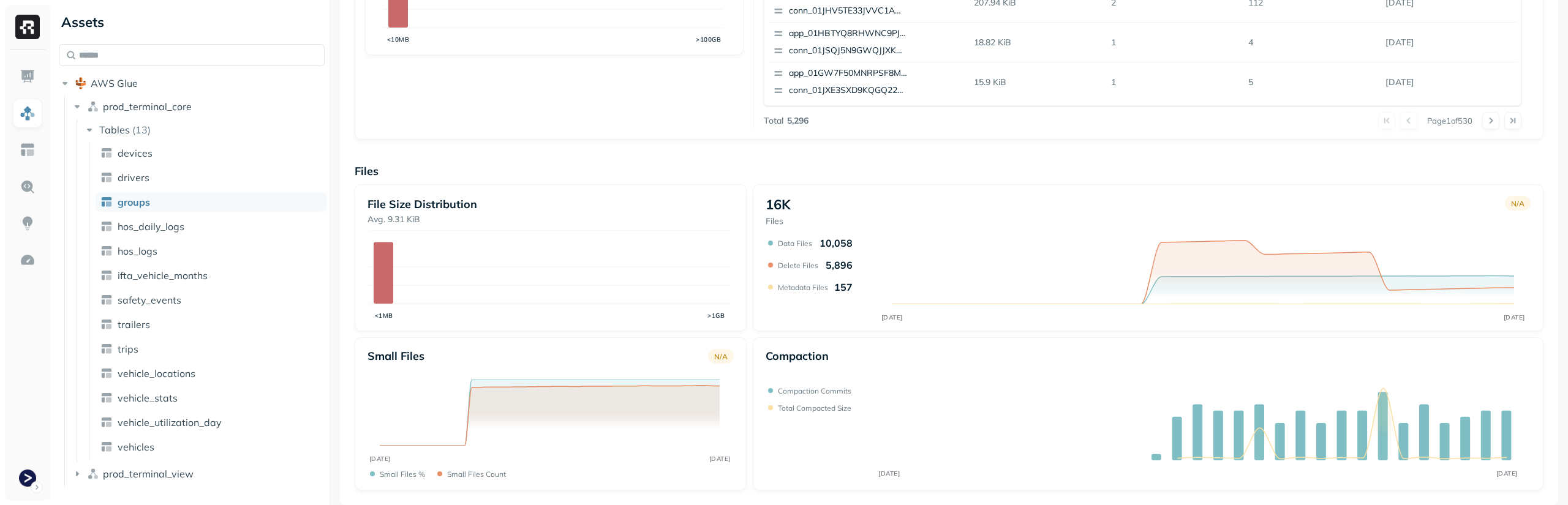
scroll to position [431, 0]
click at [1151, 149] on div "Overview 104.14 MiB Total Storage N/A AUG [DATE] 97.45% Active storage N/A AUG …" at bounding box center [949, 70] width 1189 height 841
